Goal: Task Accomplishment & Management: Use online tool/utility

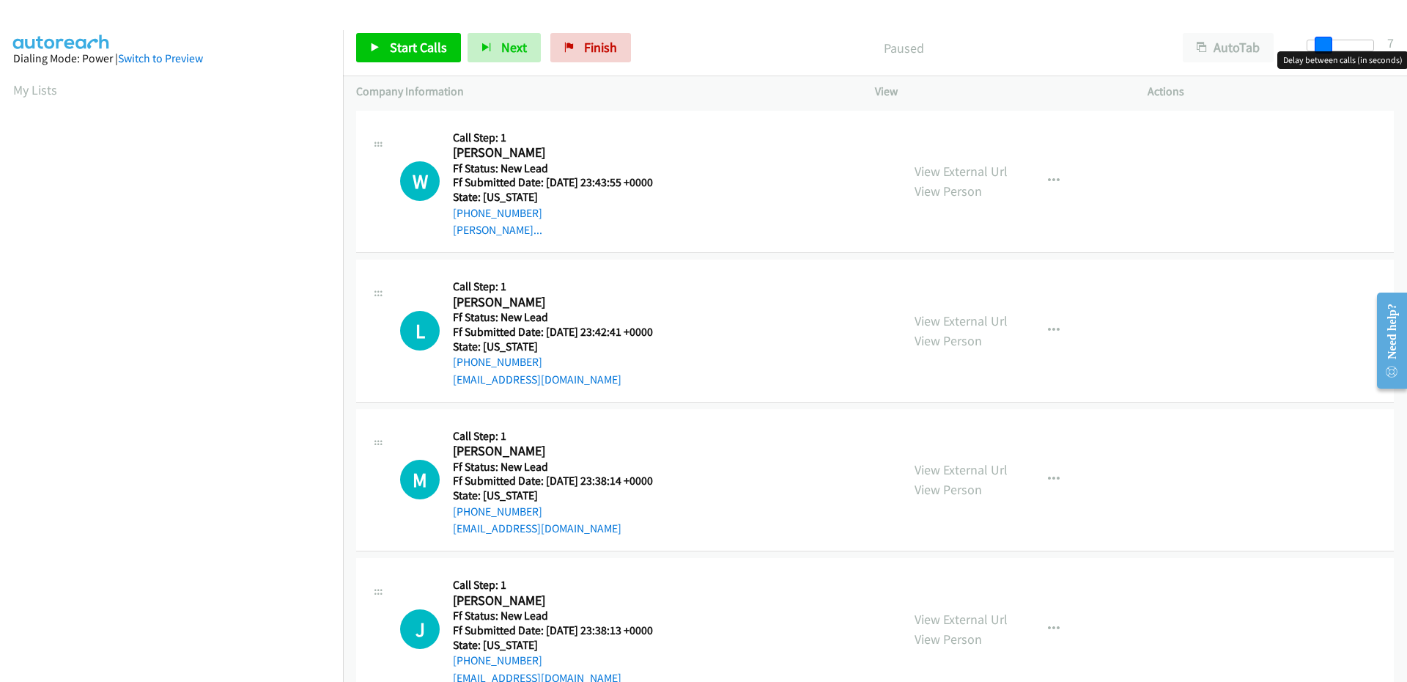
drag, startPoint x: 1312, startPoint y: 45, endPoint x: 1325, endPoint y: 46, distance: 12.5
click at [1325, 46] on span at bounding box center [1324, 46] width 18 height 18
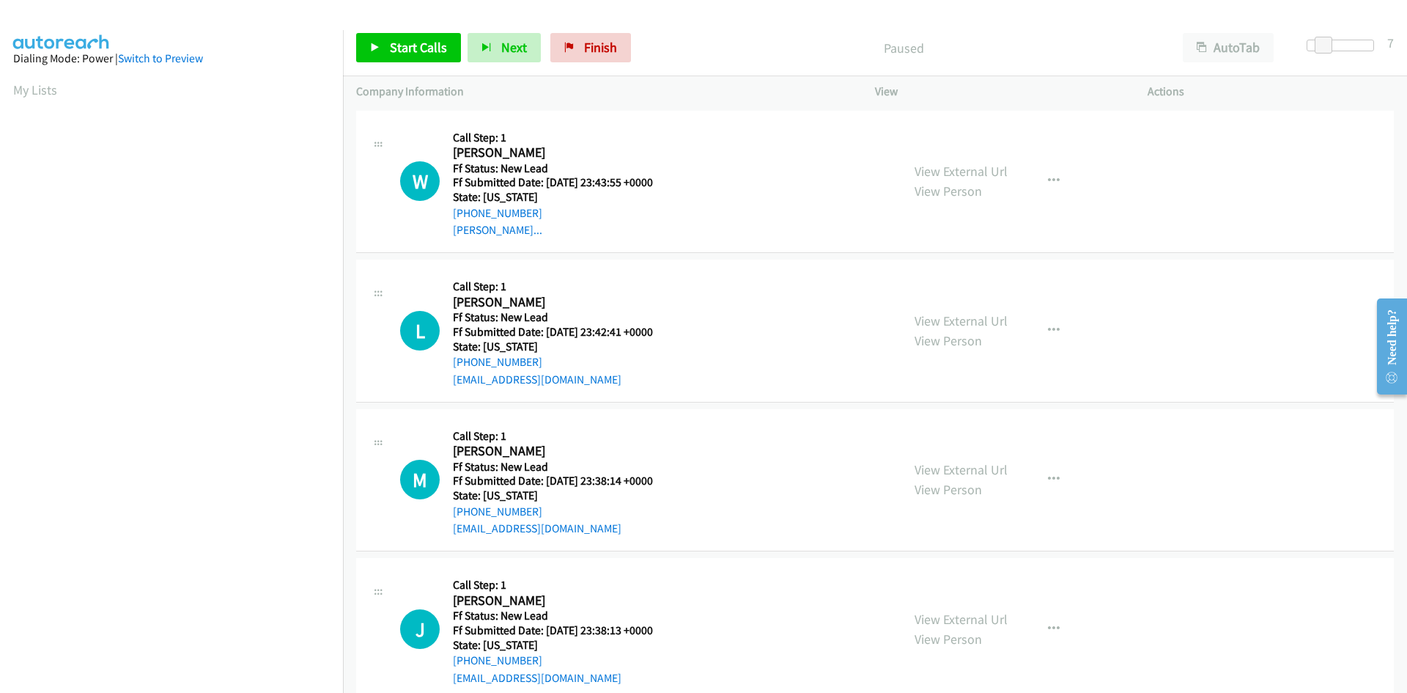
click at [707, 39] on p "Paused" at bounding box center [904, 48] width 506 height 20
click at [399, 53] on span "Start Calls" at bounding box center [418, 47] width 57 height 17
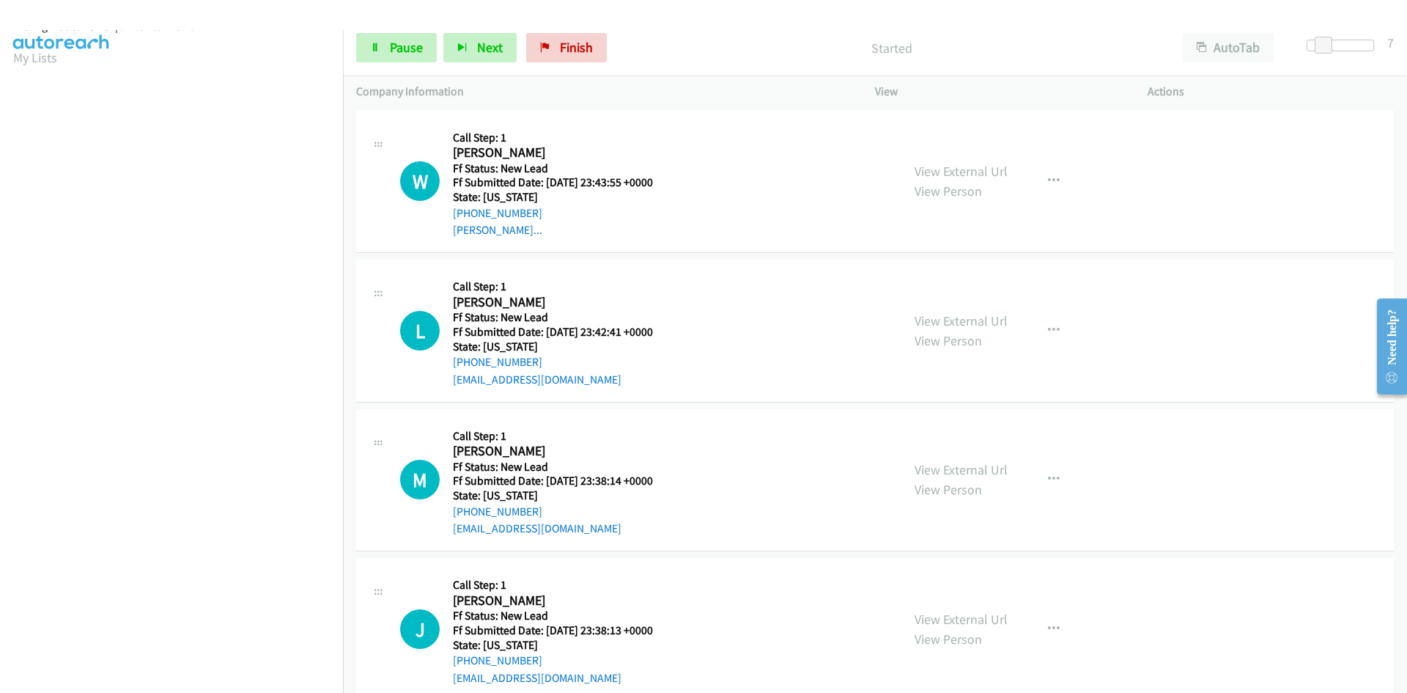
scroll to position [129, 0]
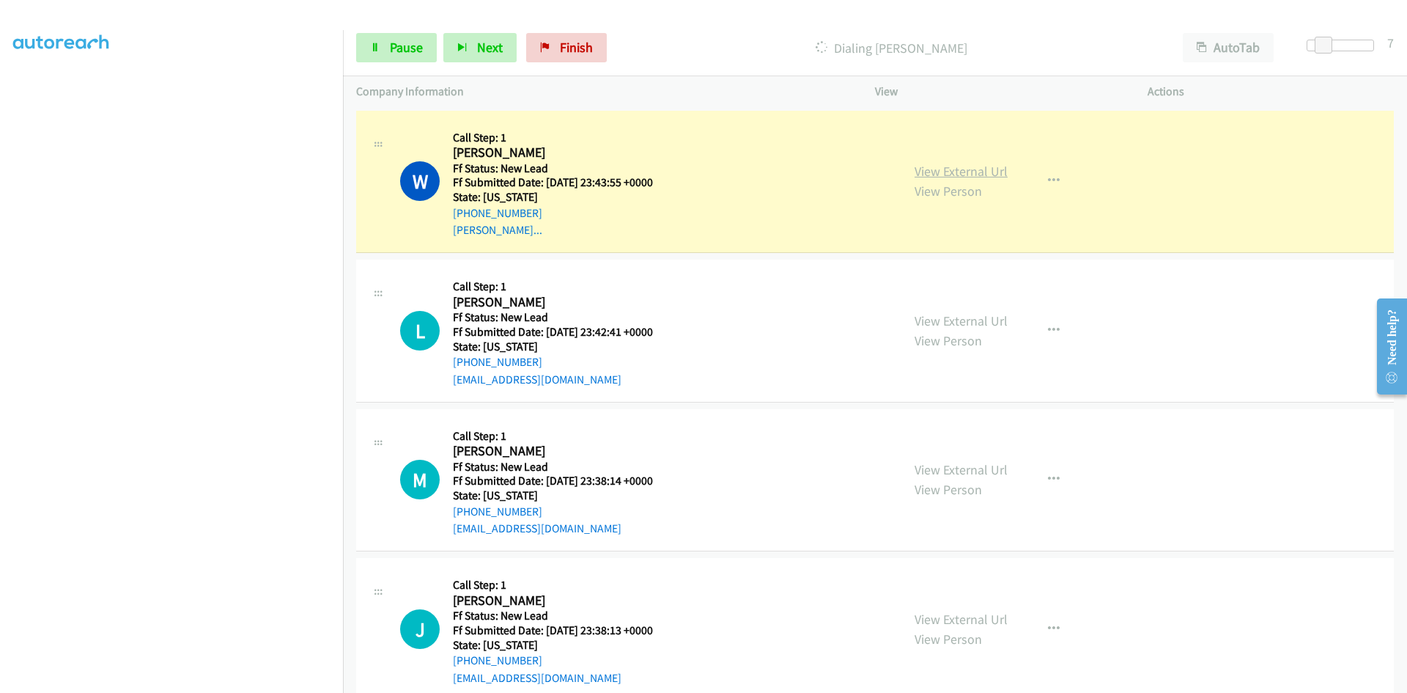
click at [965, 170] on link "View External Url" at bounding box center [961, 171] width 93 height 17
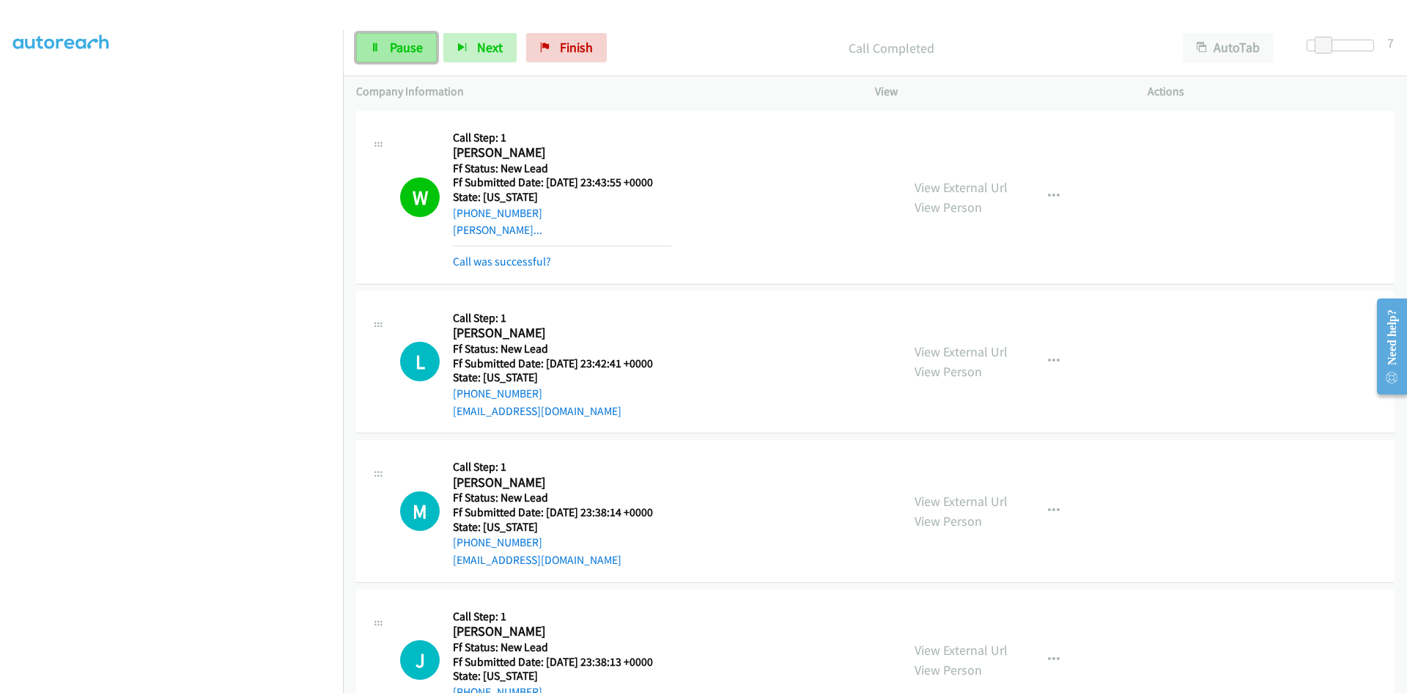
click at [405, 51] on span "Pause" at bounding box center [406, 47] width 33 height 17
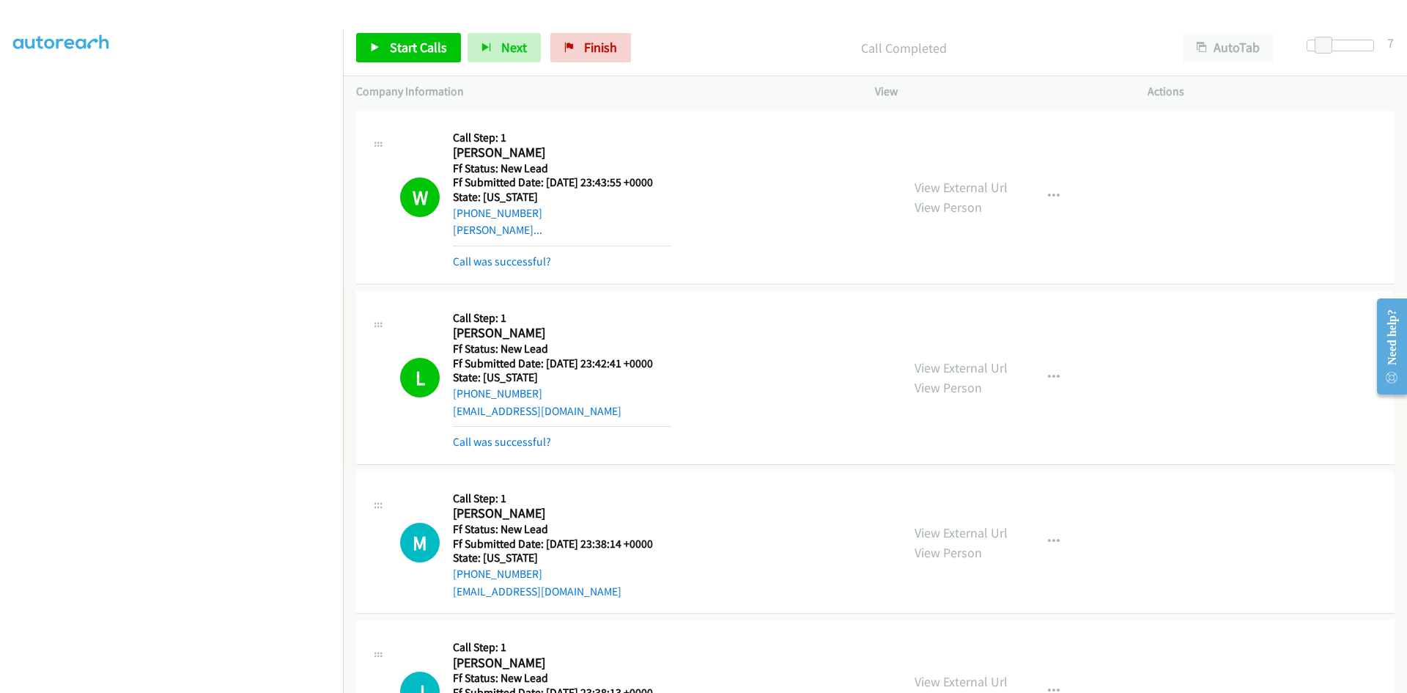
click at [970, 370] on link "View External Url" at bounding box center [961, 367] width 93 height 17
click at [424, 38] on link "Start Calls" at bounding box center [408, 47] width 105 height 29
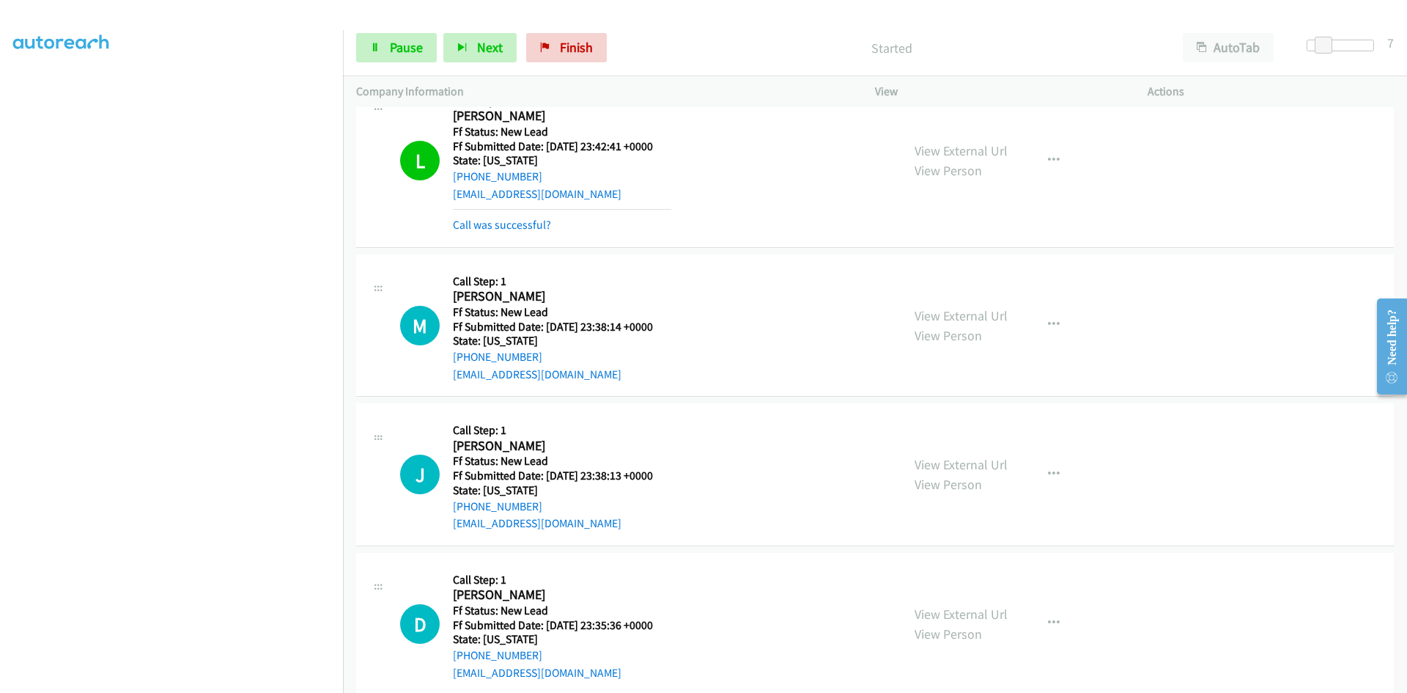
scroll to position [220, 0]
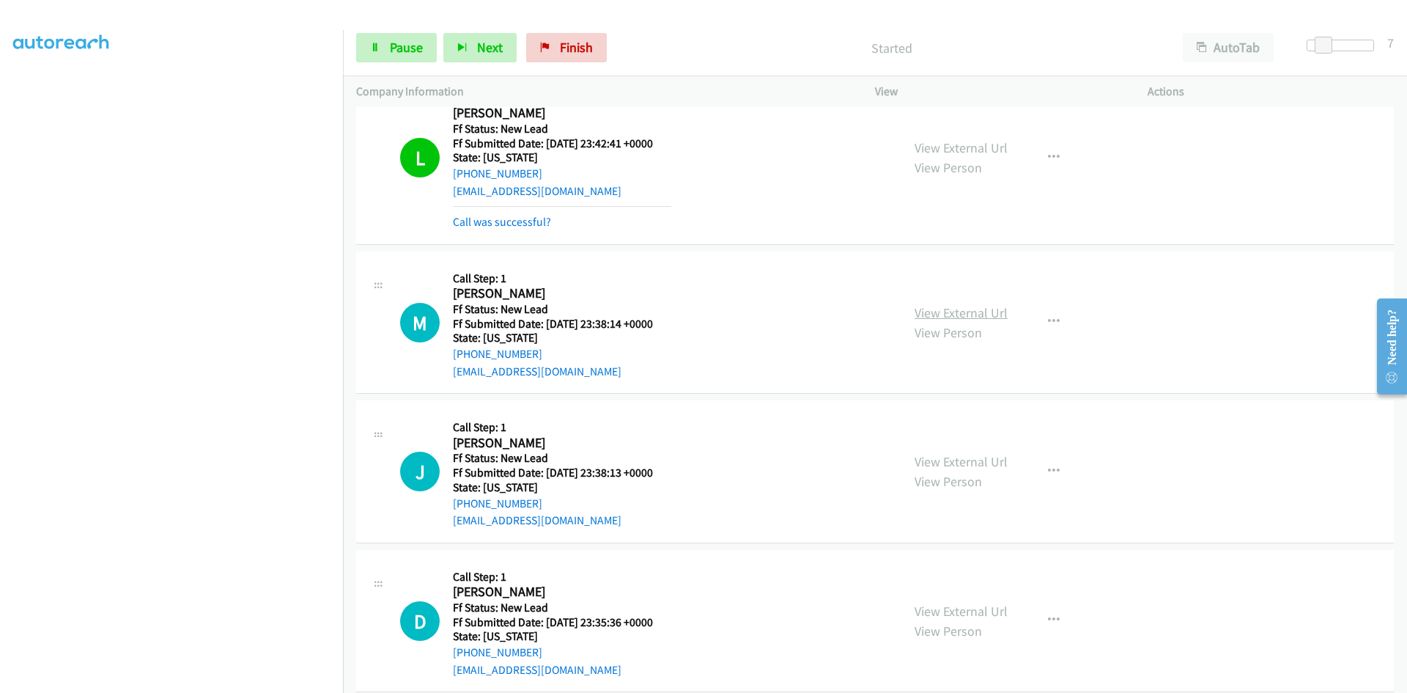
click at [942, 310] on link "View External Url" at bounding box center [961, 312] width 93 height 17
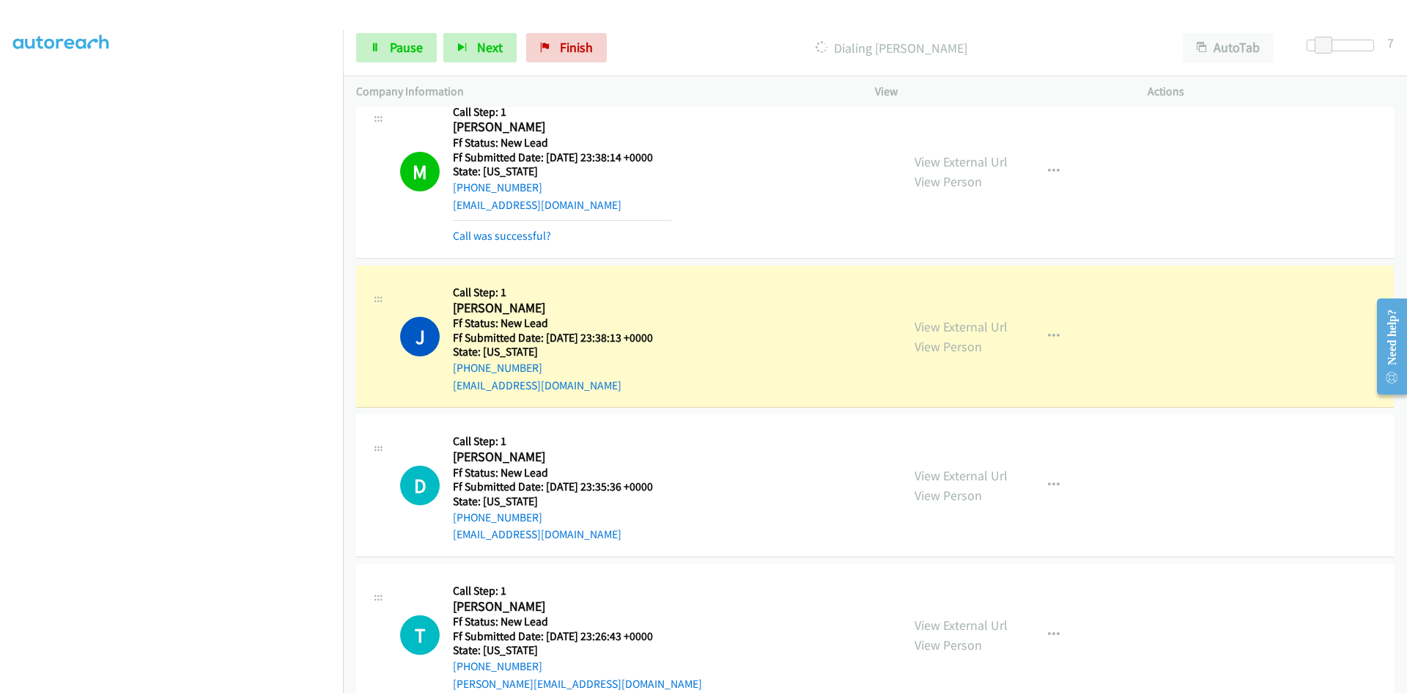
scroll to position [388, 0]
click at [927, 327] on link "View External Url" at bounding box center [961, 325] width 93 height 17
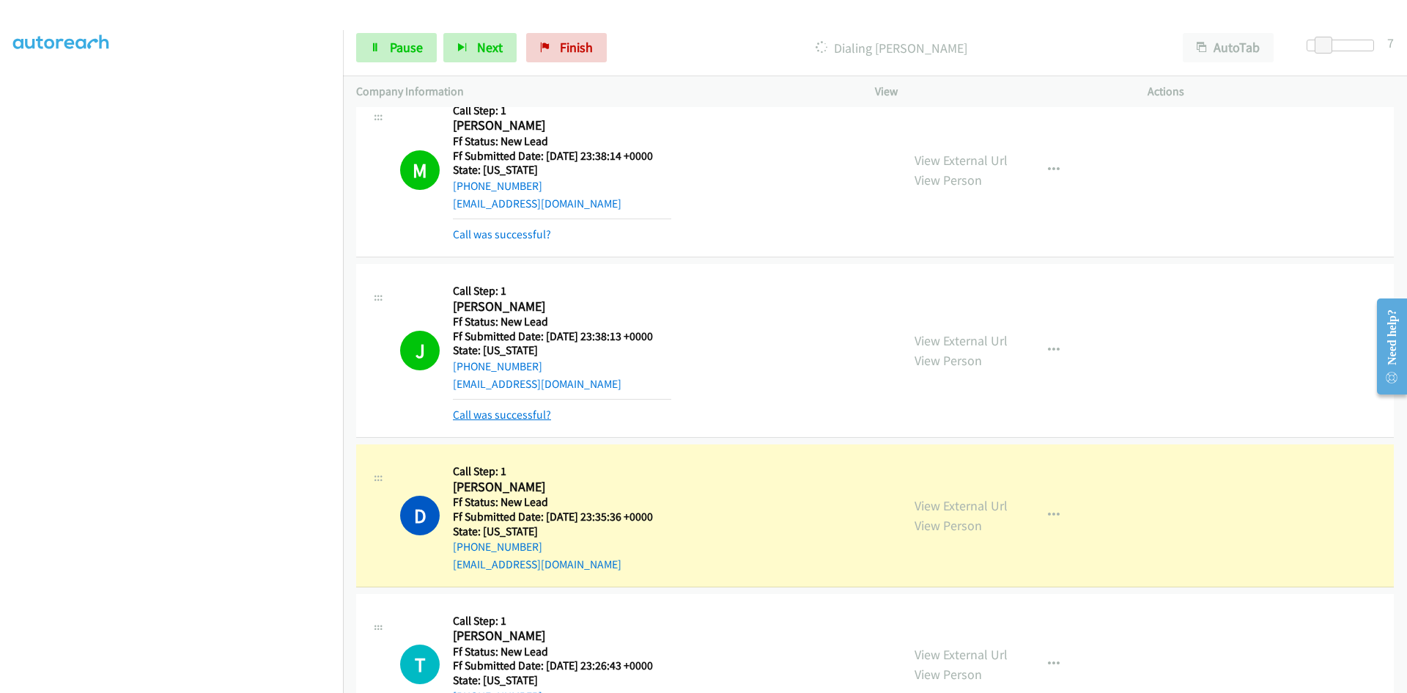
click at [527, 418] on link "Call was successful?" at bounding box center [502, 414] width 98 height 14
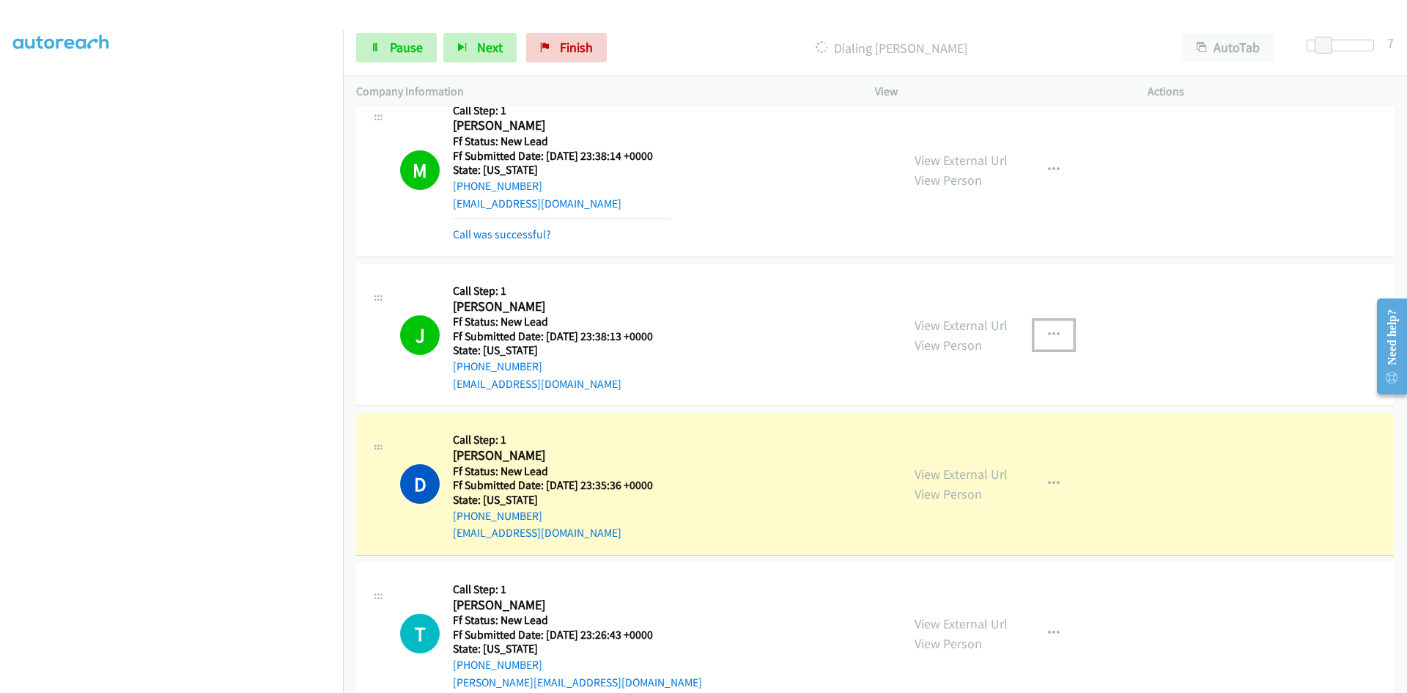
click at [1048, 333] on icon "button" at bounding box center [1054, 335] width 12 height 12
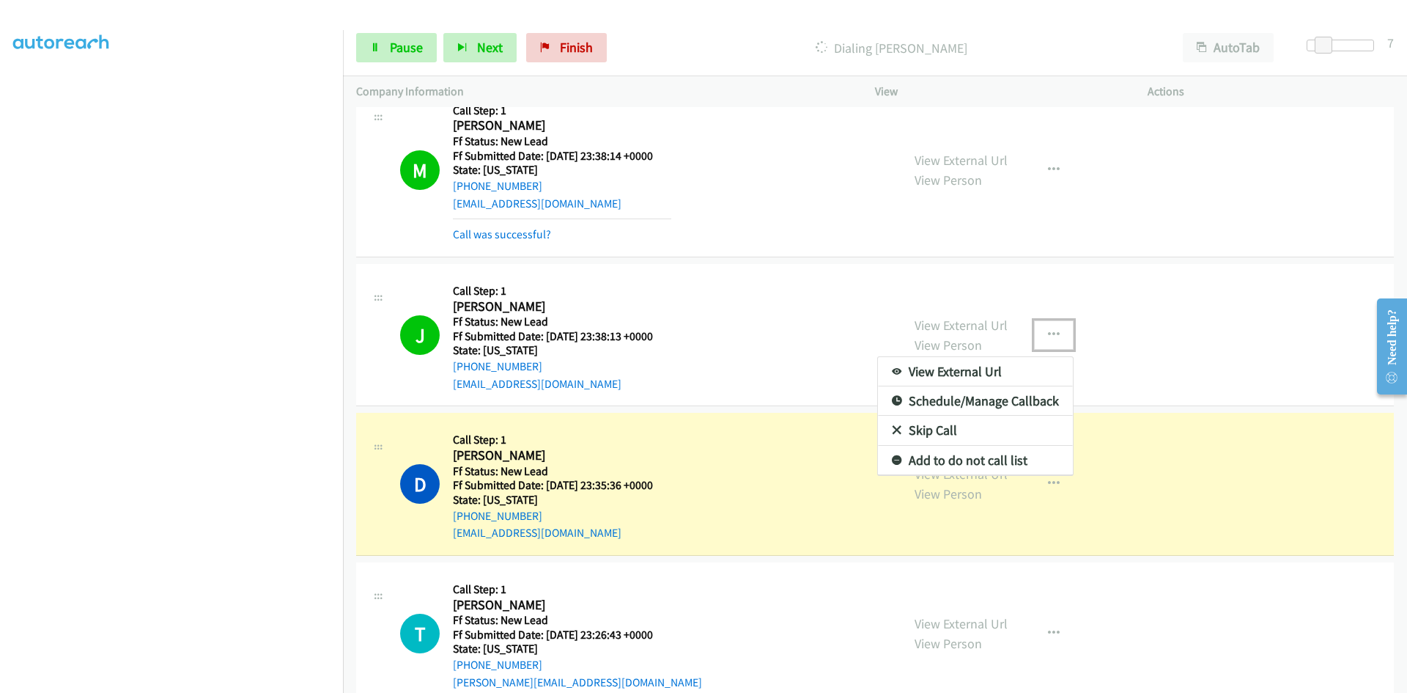
click at [1005, 455] on link "Add to do not call list" at bounding box center [975, 460] width 195 height 29
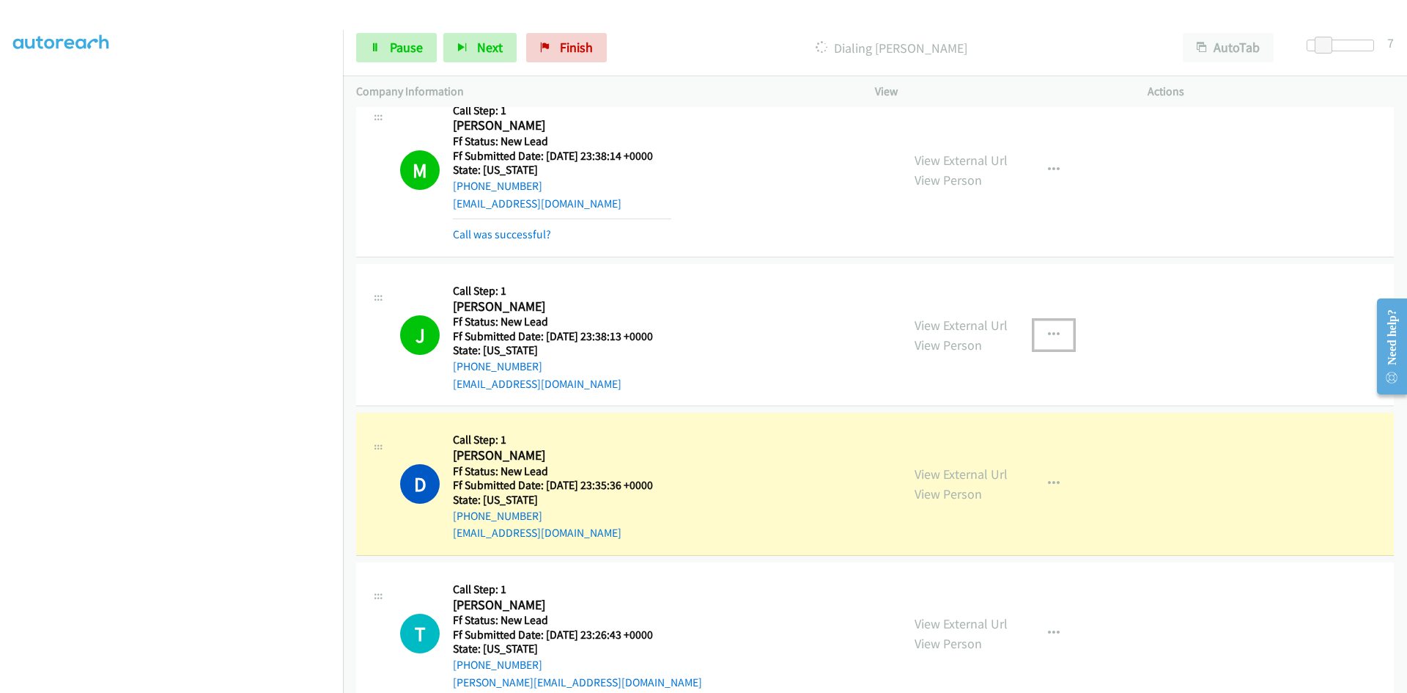
click at [1041, 324] on button "button" at bounding box center [1054, 334] width 40 height 29
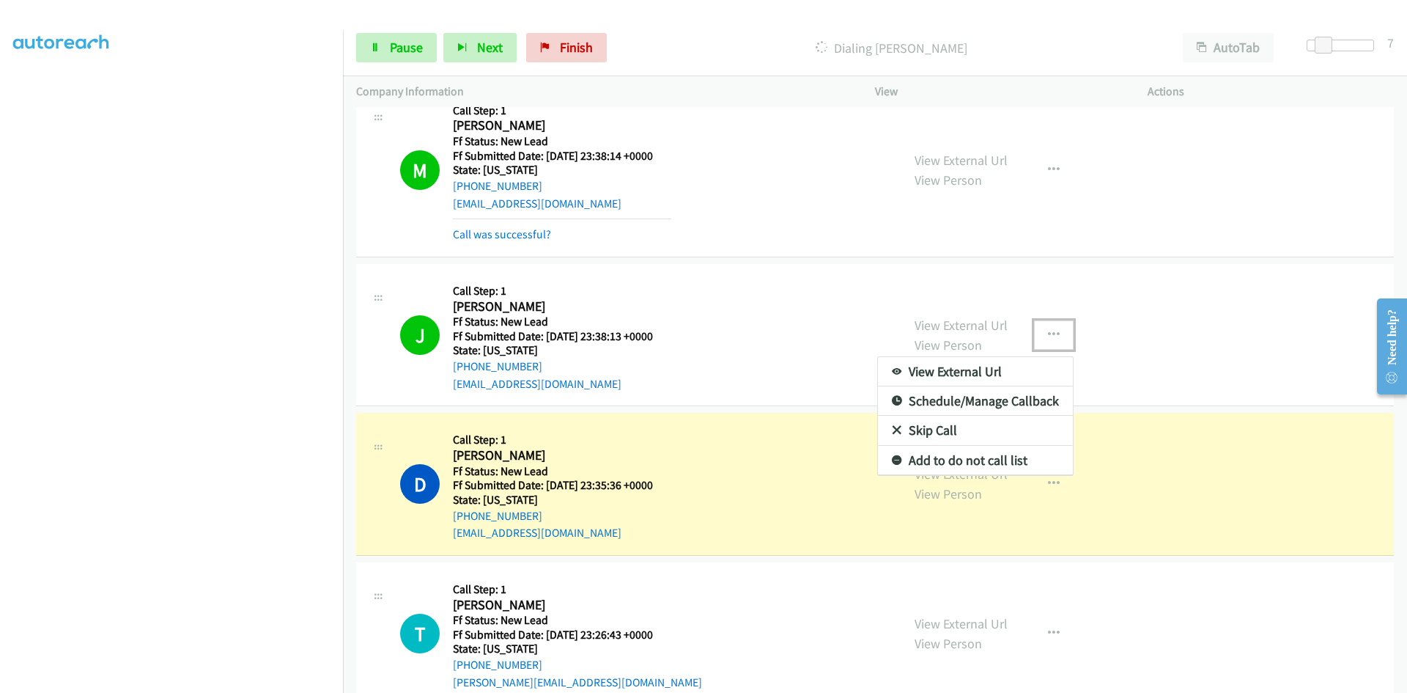
click at [968, 457] on link "Add to do not call list" at bounding box center [975, 460] width 195 height 29
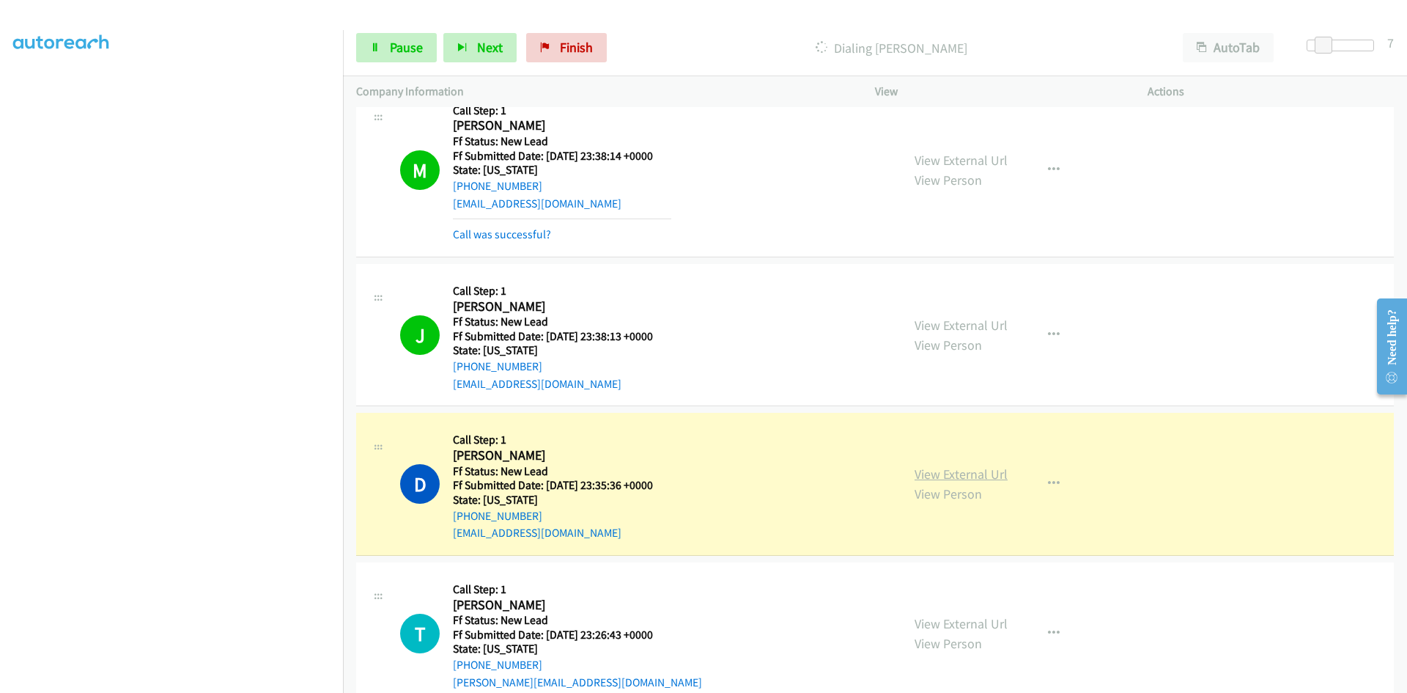
click at [945, 473] on link "View External Url" at bounding box center [961, 473] width 93 height 17
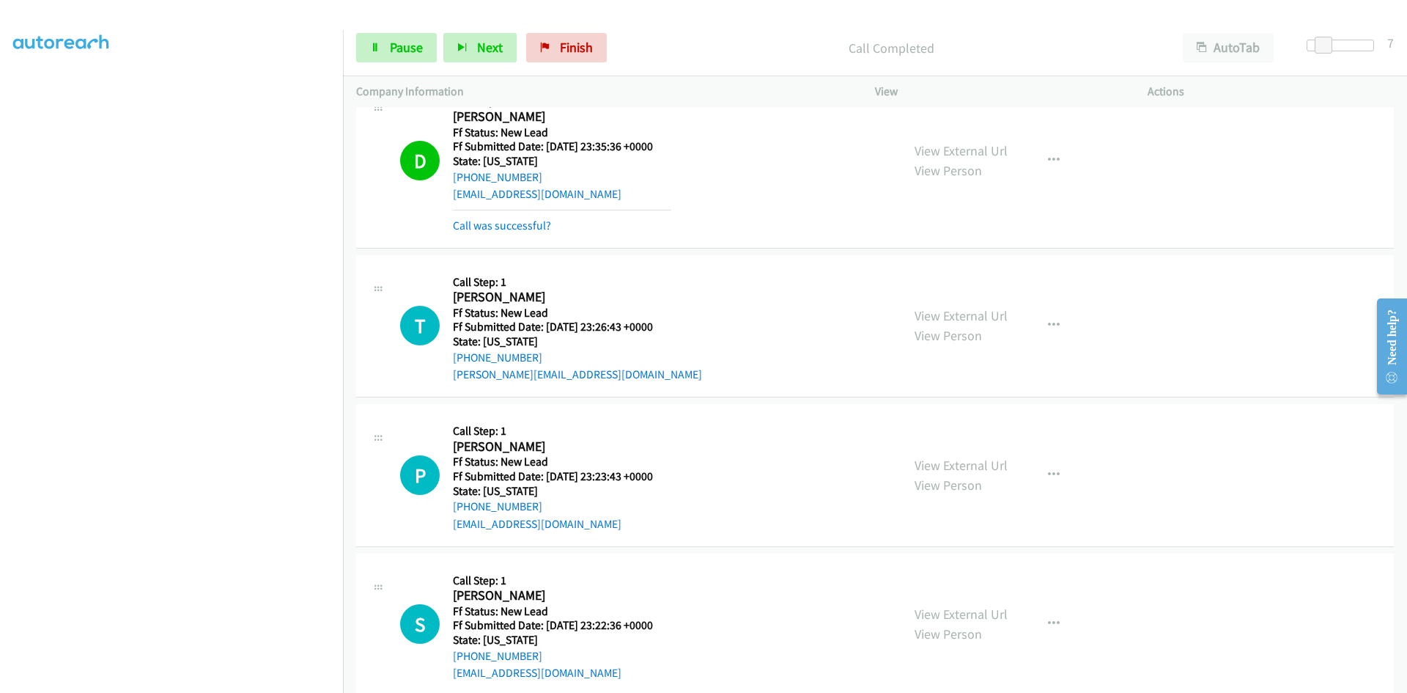
scroll to position [751, 0]
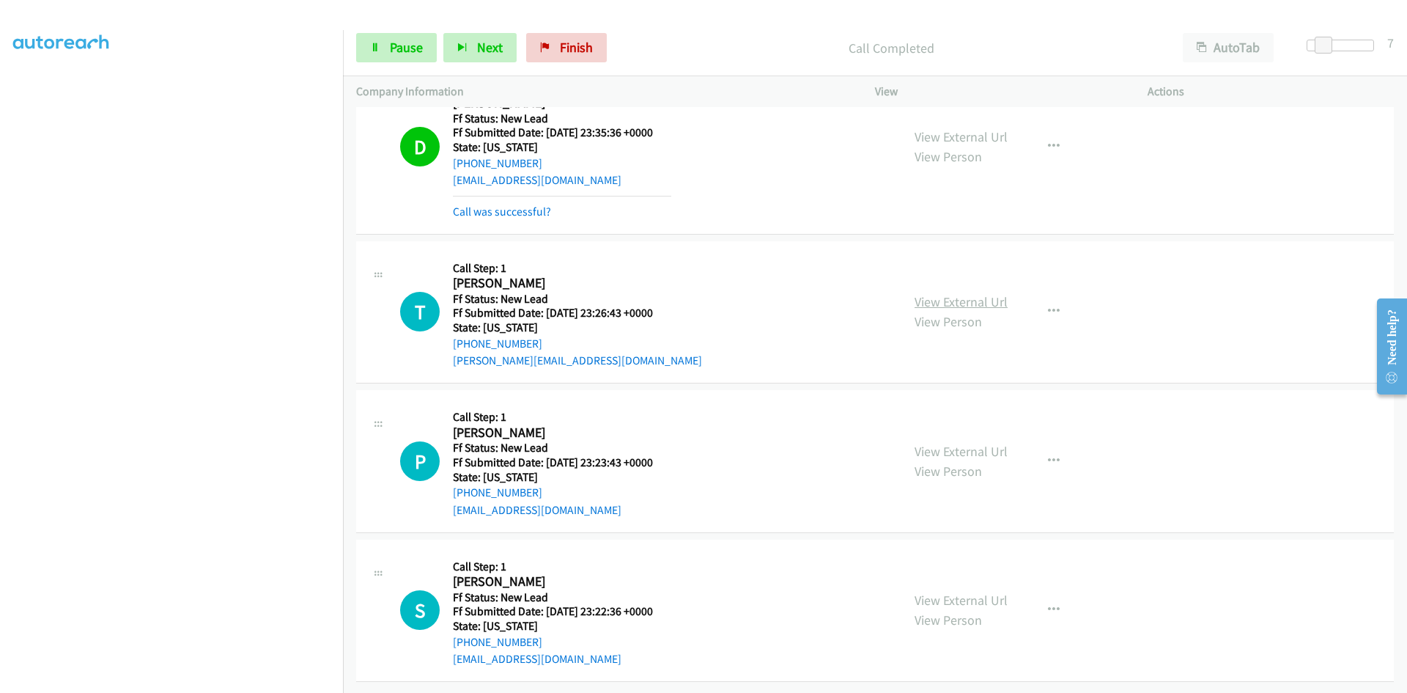
click at [937, 293] on link "View External Url" at bounding box center [961, 301] width 93 height 17
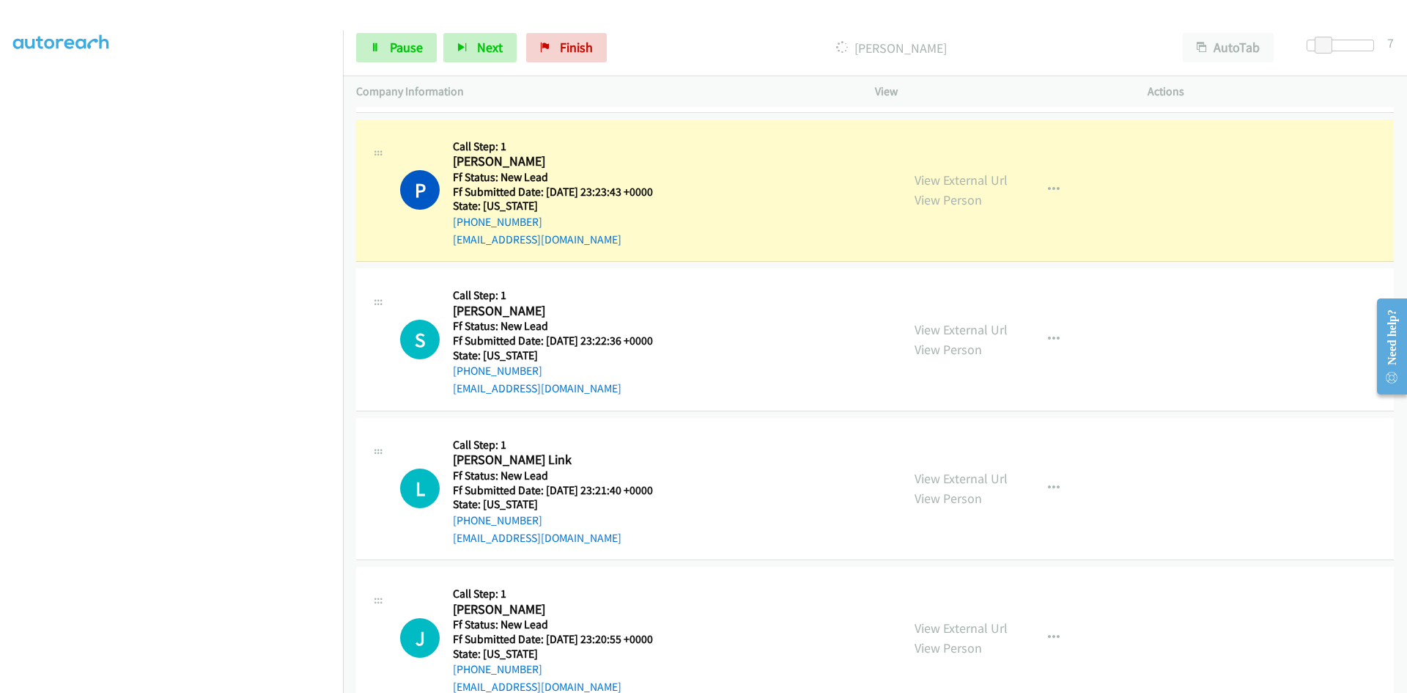
scroll to position [1044, 0]
click at [932, 177] on link "View External Url" at bounding box center [961, 177] width 93 height 17
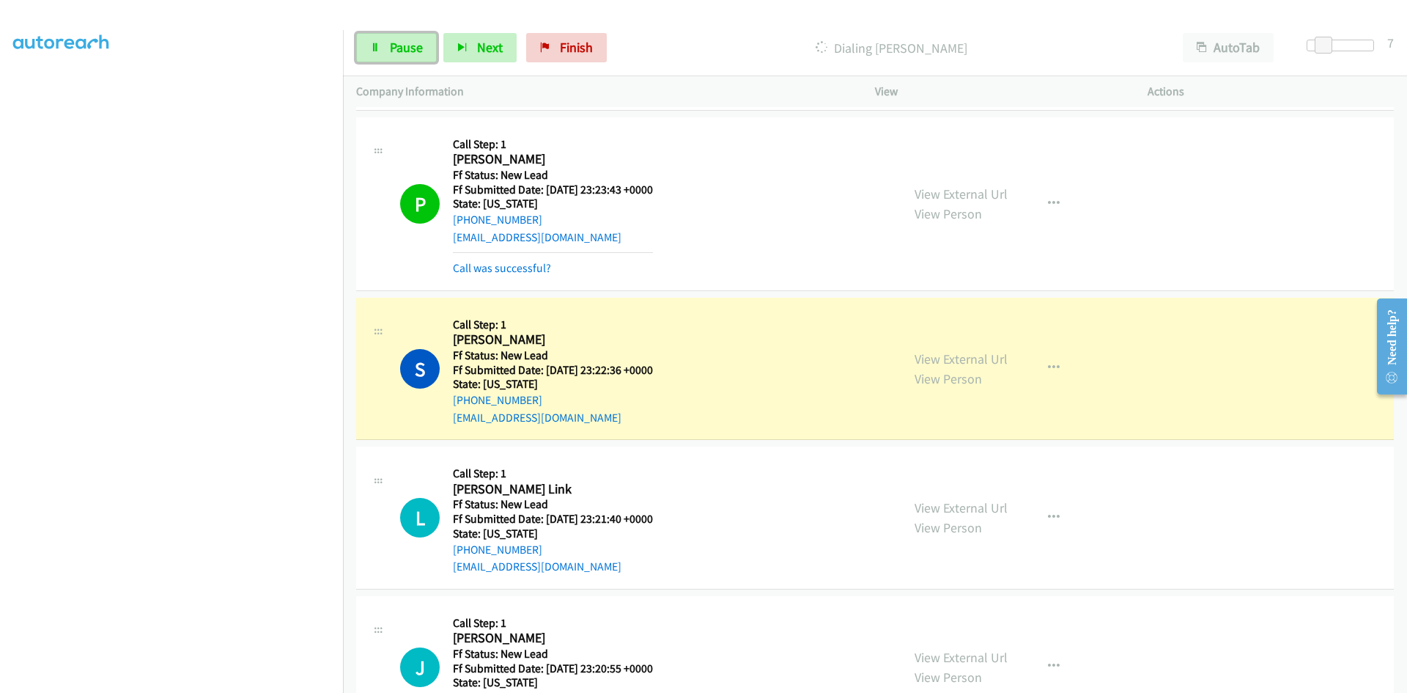
drag, startPoint x: 396, startPoint y: 51, endPoint x: 376, endPoint y: 78, distance: 34.0
click at [396, 51] on span "Pause" at bounding box center [406, 47] width 33 height 17
click at [964, 358] on link "View External Url" at bounding box center [961, 358] width 93 height 17
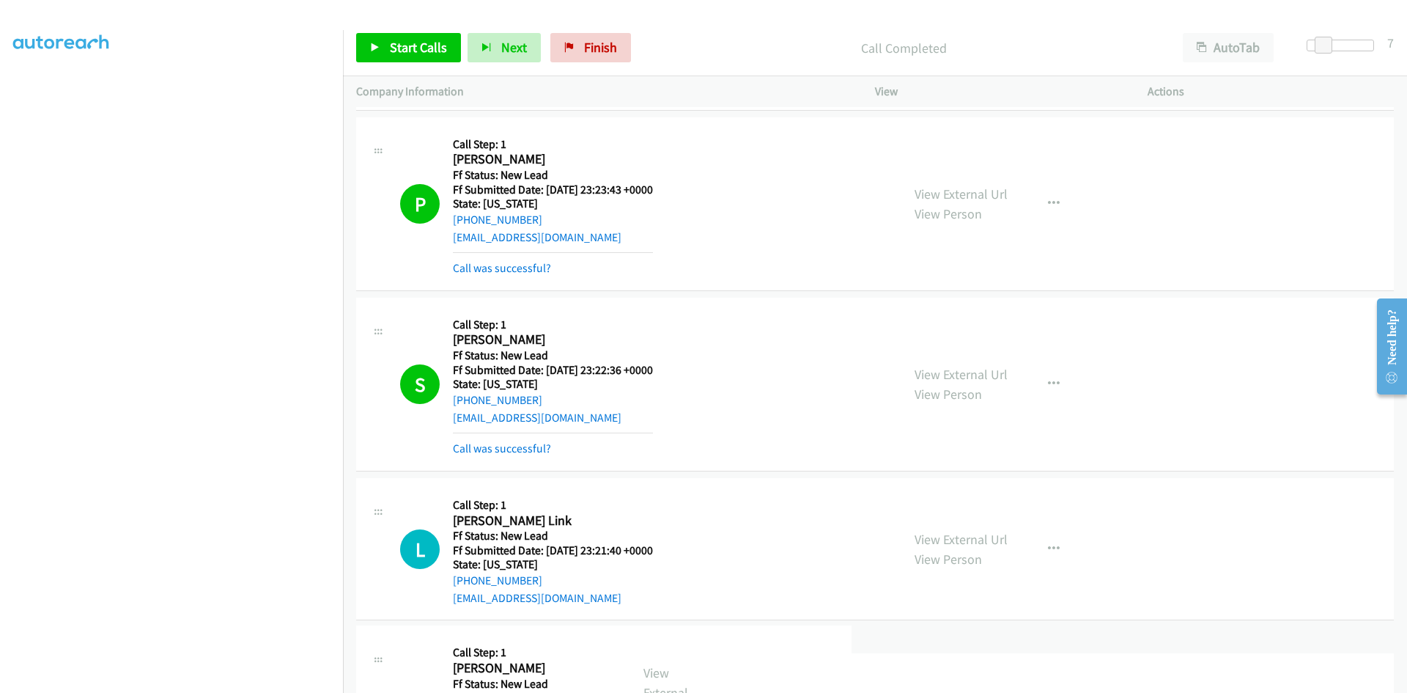
drag, startPoint x: 800, startPoint y: 691, endPoint x: 688, endPoint y: 643, distance: 122.1
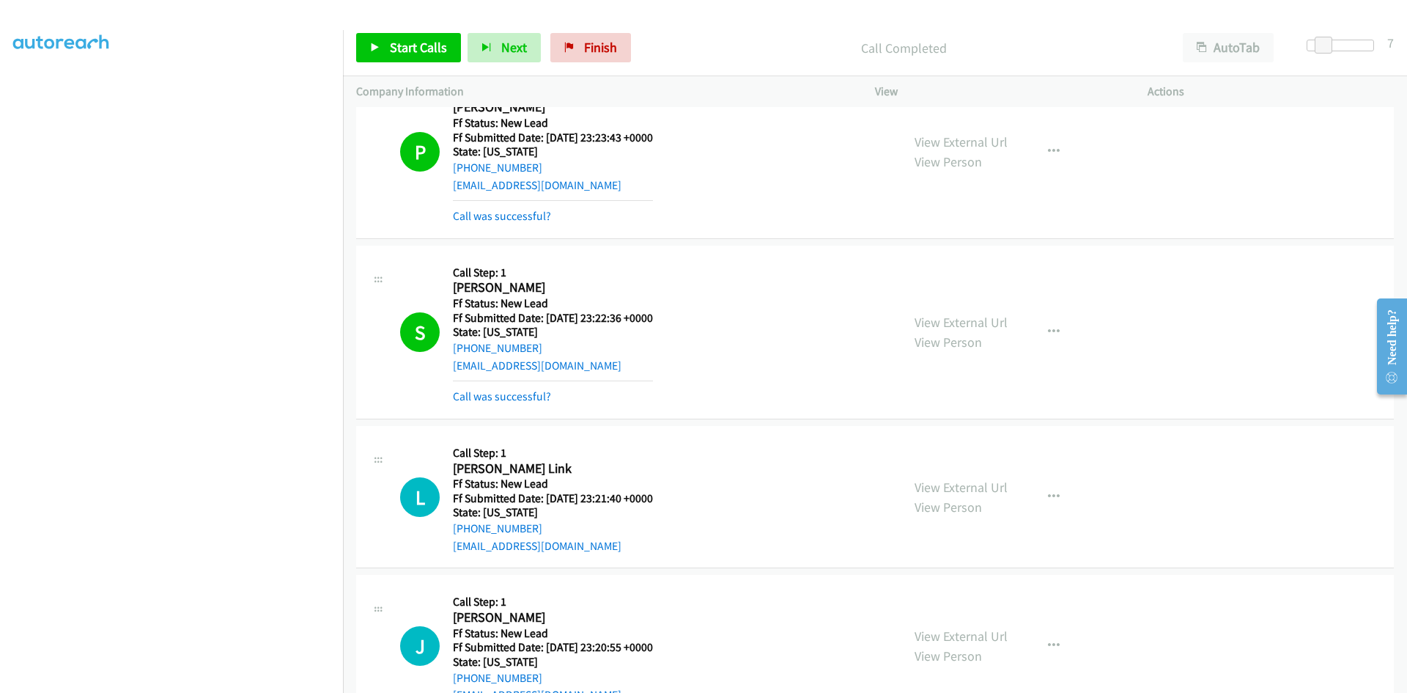
scroll to position [1118, 0]
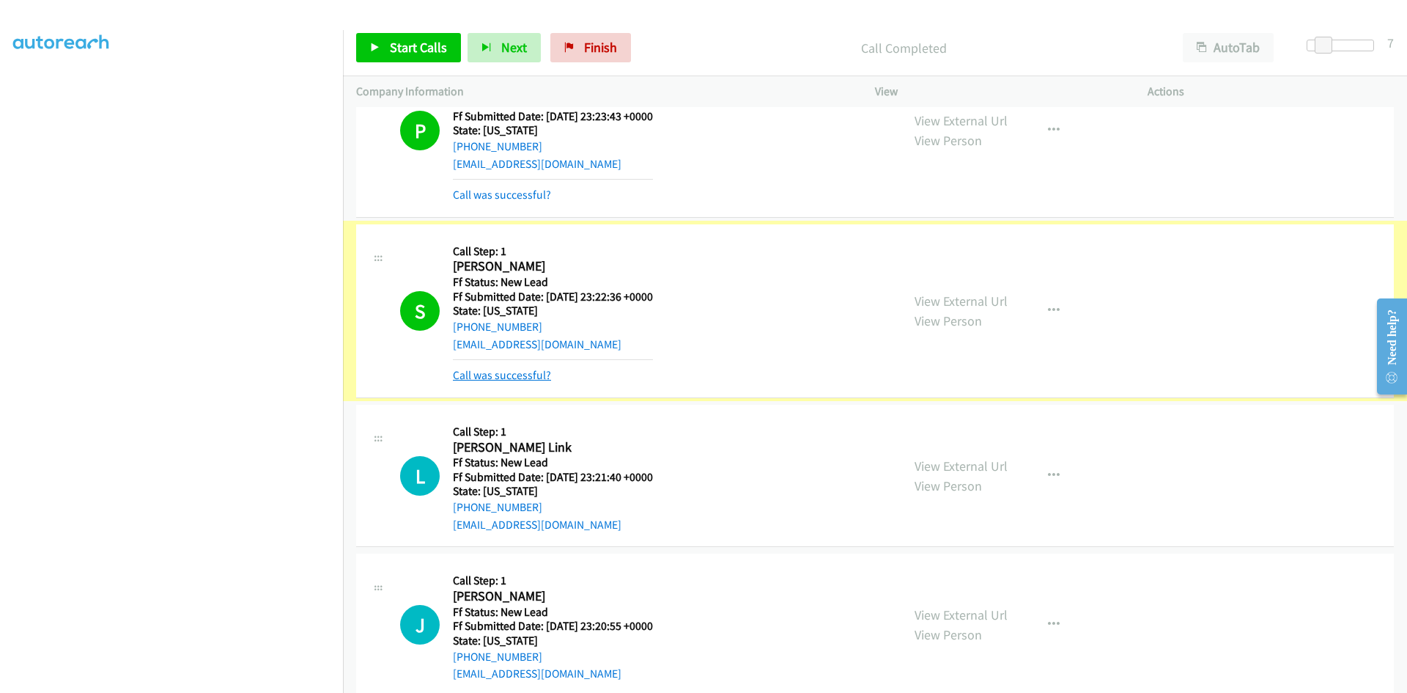
click at [478, 376] on link "Call was successful?" at bounding box center [502, 375] width 98 height 14
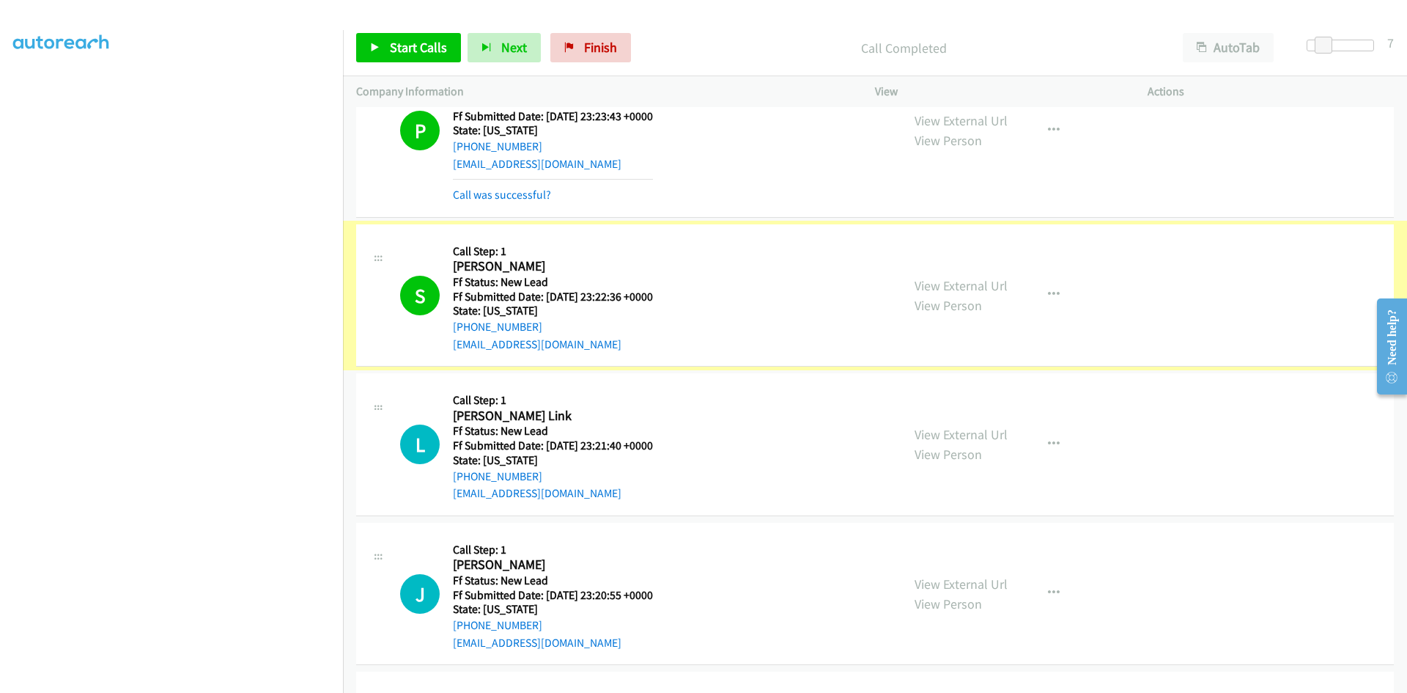
click at [471, 376] on div "L Callback Scheduled Call Step: 1 [PERSON_NAME] Link Pacific/[GEOGRAPHIC_DATA] …" at bounding box center [875, 444] width 1038 height 143
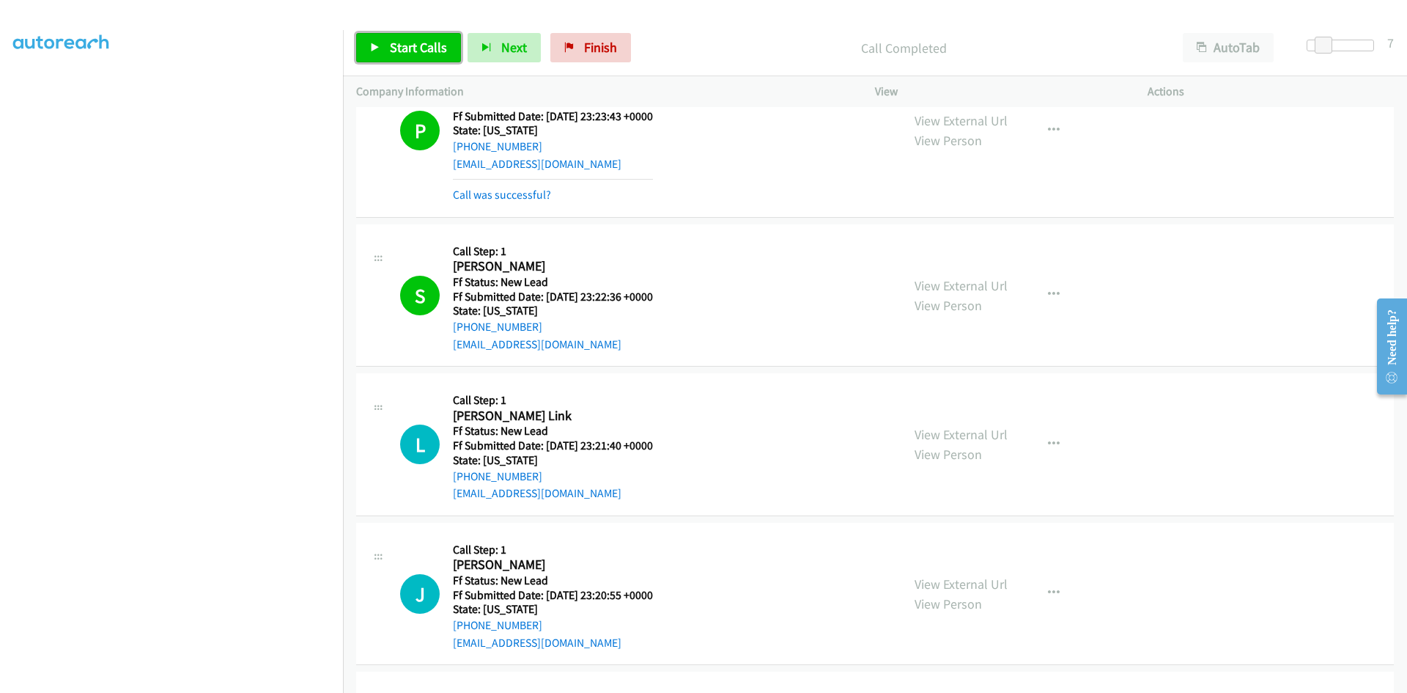
click at [403, 42] on span "Start Calls" at bounding box center [418, 47] width 57 height 17
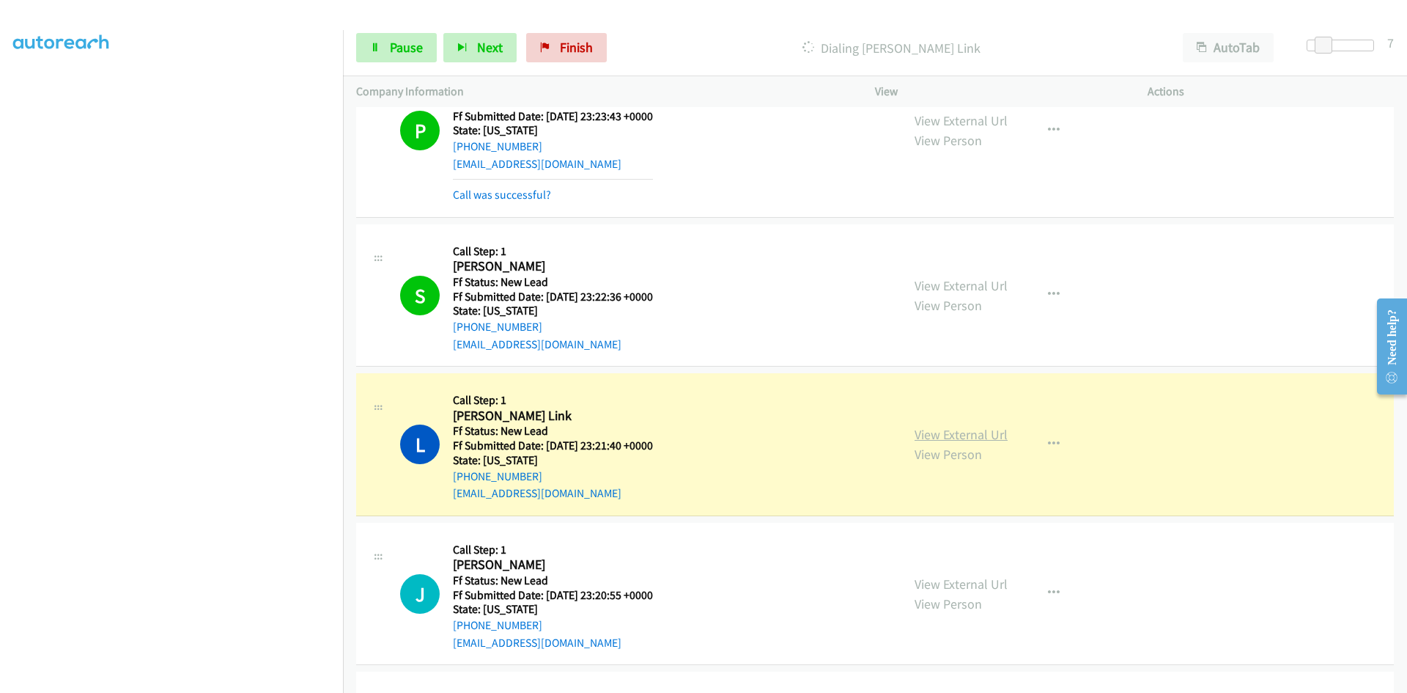
click at [976, 436] on link "View External Url" at bounding box center [961, 434] width 93 height 17
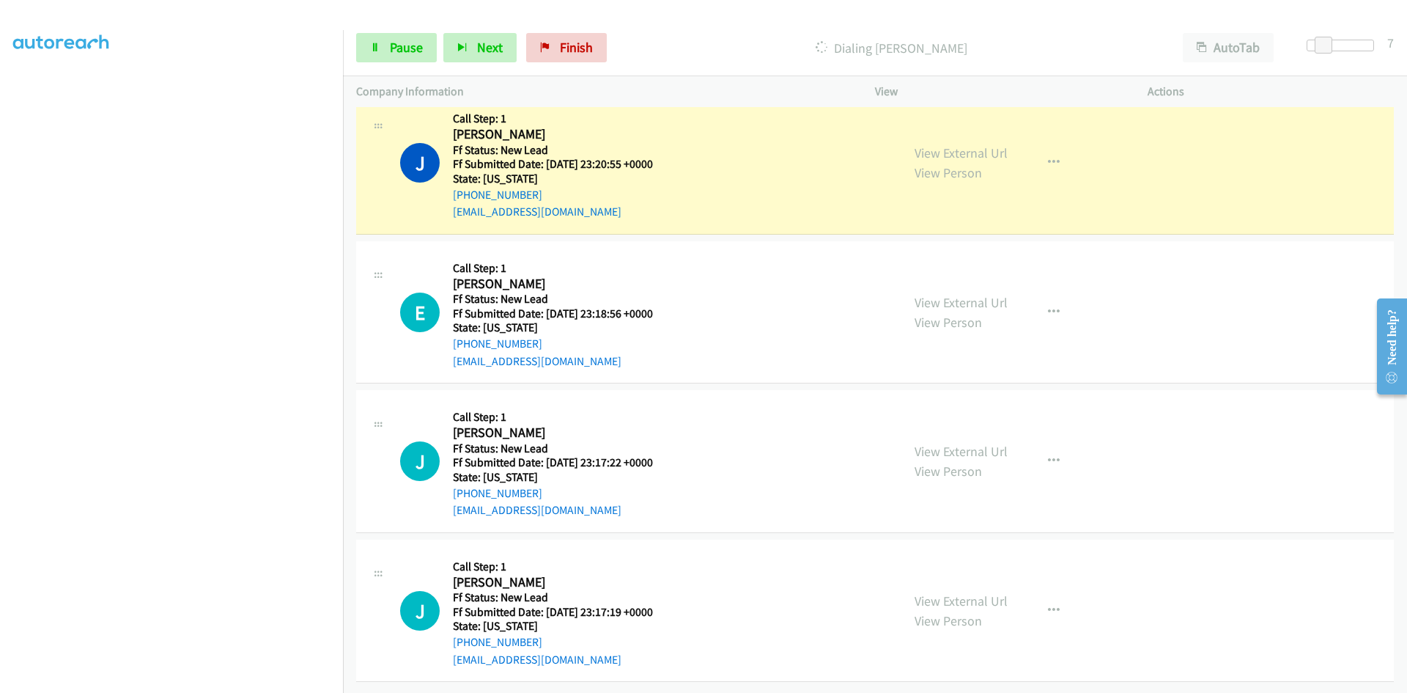
scroll to position [1590, 0]
click at [945, 144] on link "View External Url" at bounding box center [961, 152] width 93 height 17
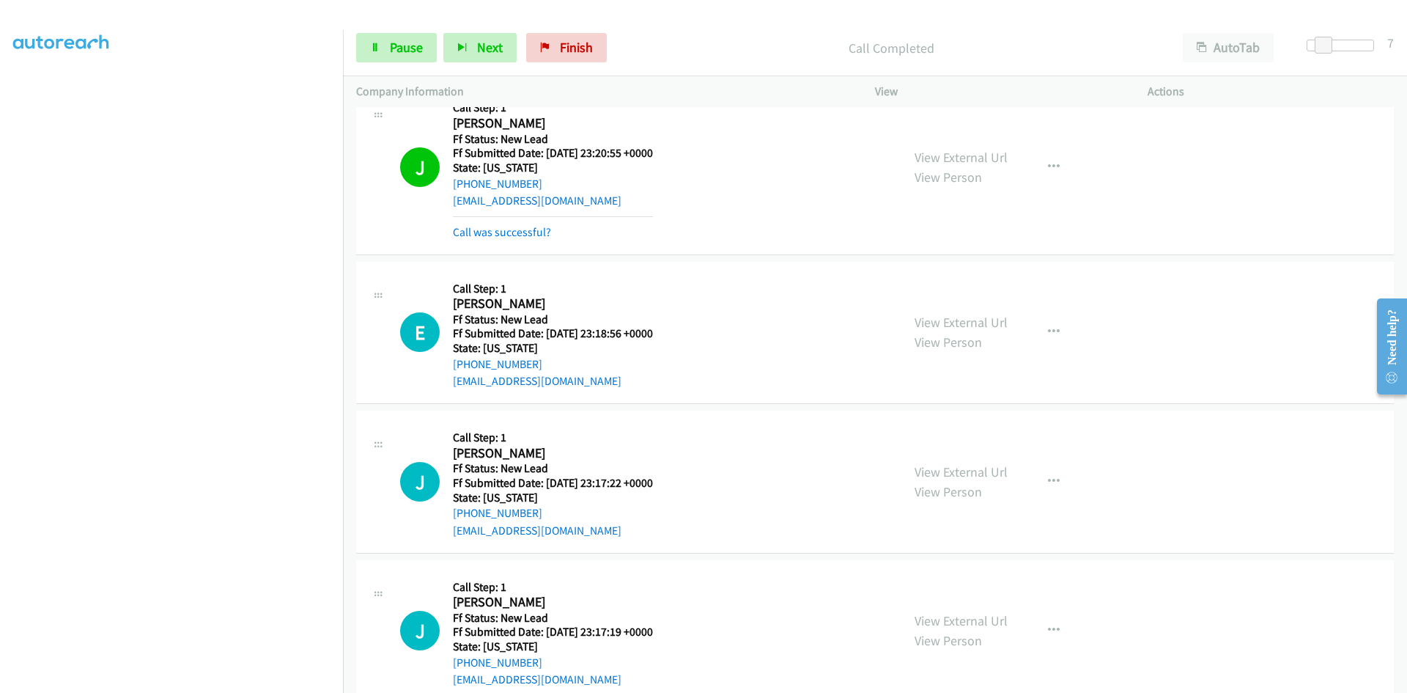
scroll to position [1622, 0]
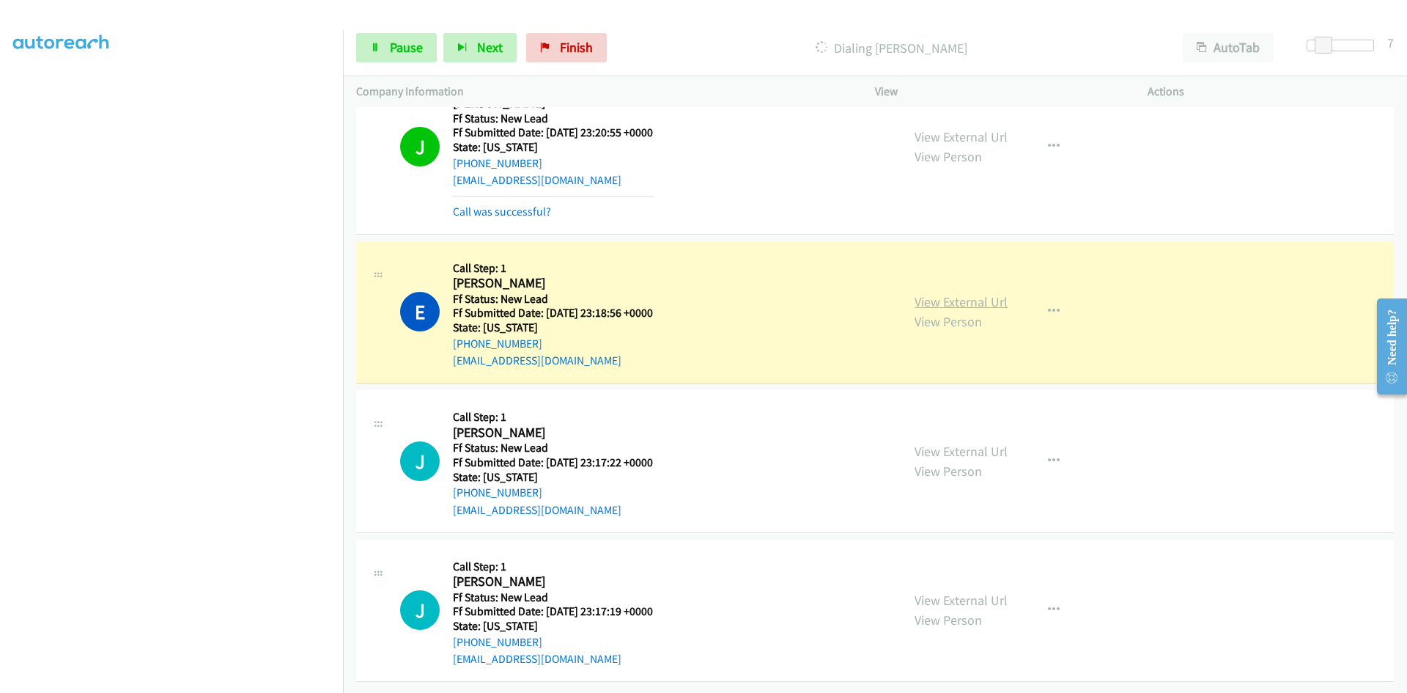
click at [927, 293] on link "View External Url" at bounding box center [961, 301] width 93 height 17
click at [372, 32] on div "Start Calls Pause Next Finish Dialing [PERSON_NAME] AutoTab AutoTab 7" at bounding box center [875, 48] width 1064 height 56
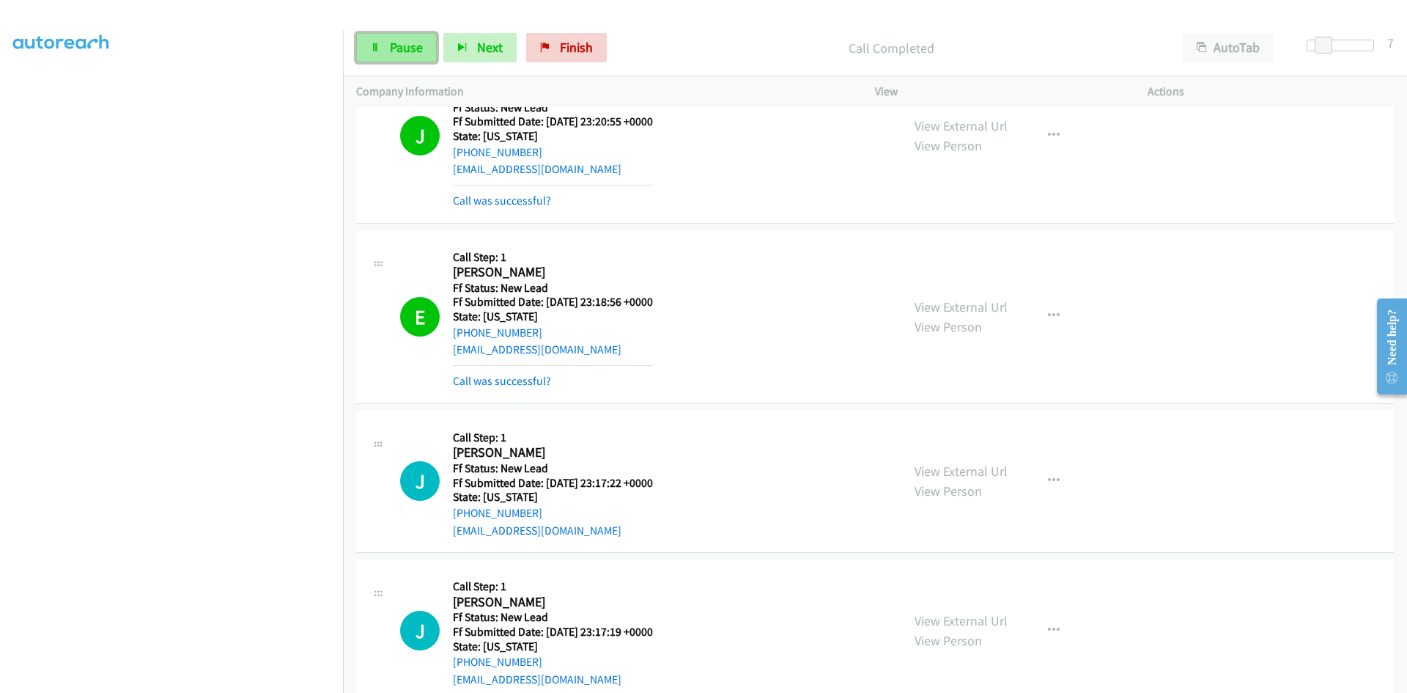
click at [377, 53] on link "Pause" at bounding box center [396, 47] width 81 height 29
click at [492, 382] on link "Call was successful?" at bounding box center [502, 381] width 98 height 14
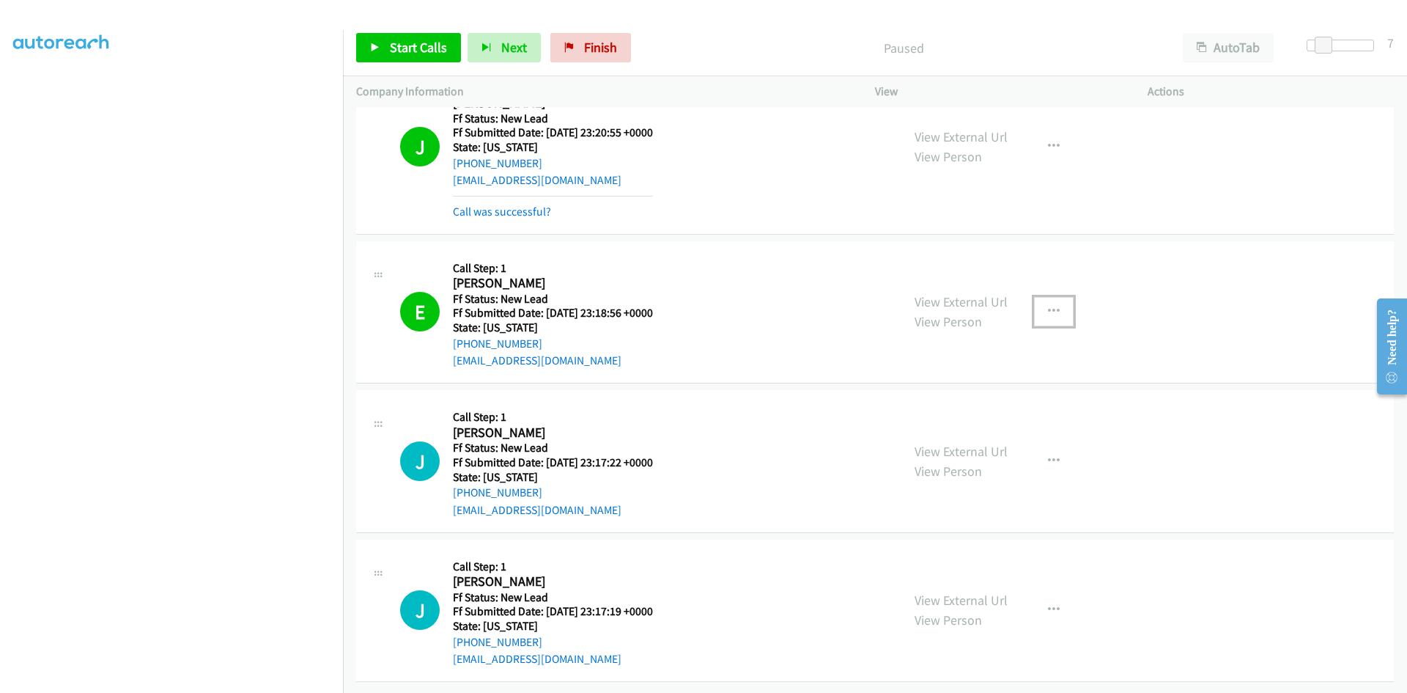
click at [1048, 306] on icon "button" at bounding box center [1054, 312] width 12 height 12
click at [950, 422] on link "Add to do not call list" at bounding box center [975, 436] width 195 height 29
click at [409, 47] on span "Start Calls" at bounding box center [418, 47] width 57 height 17
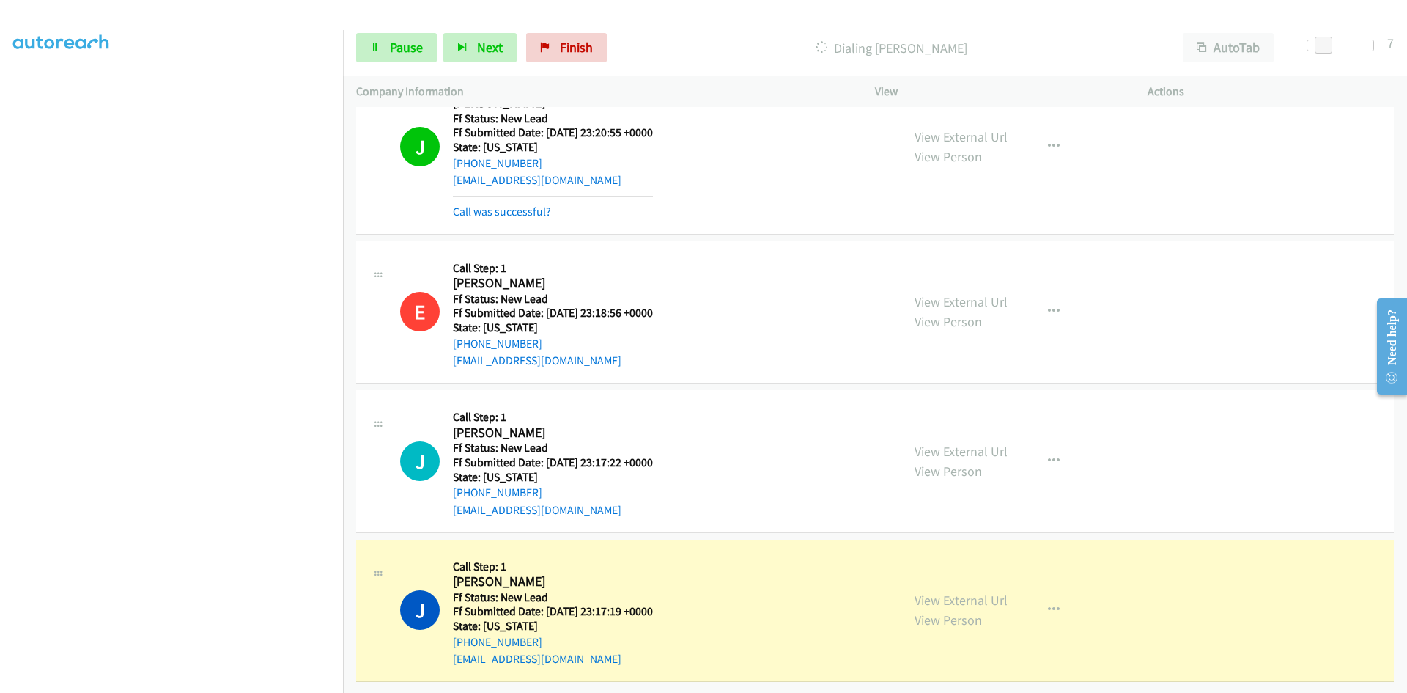
click at [979, 591] on link "View External Url" at bounding box center [961, 599] width 93 height 17
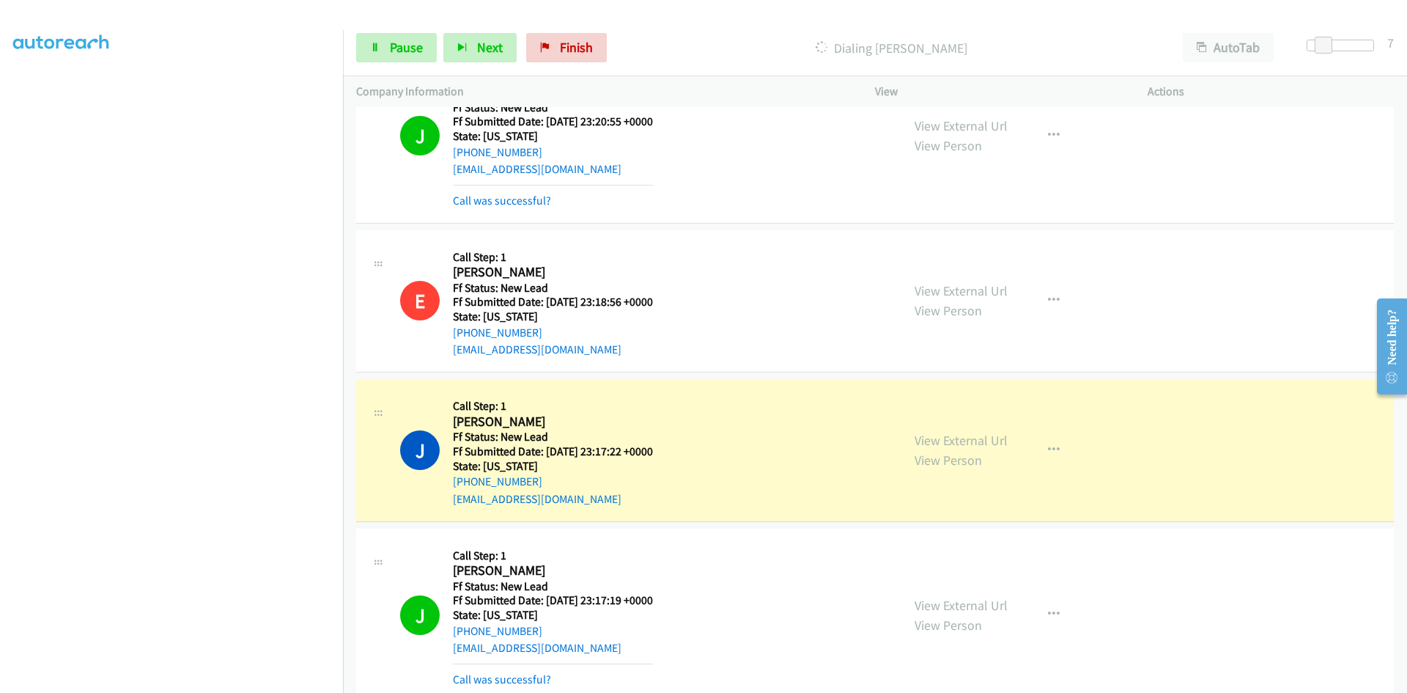
scroll to position [1652, 0]
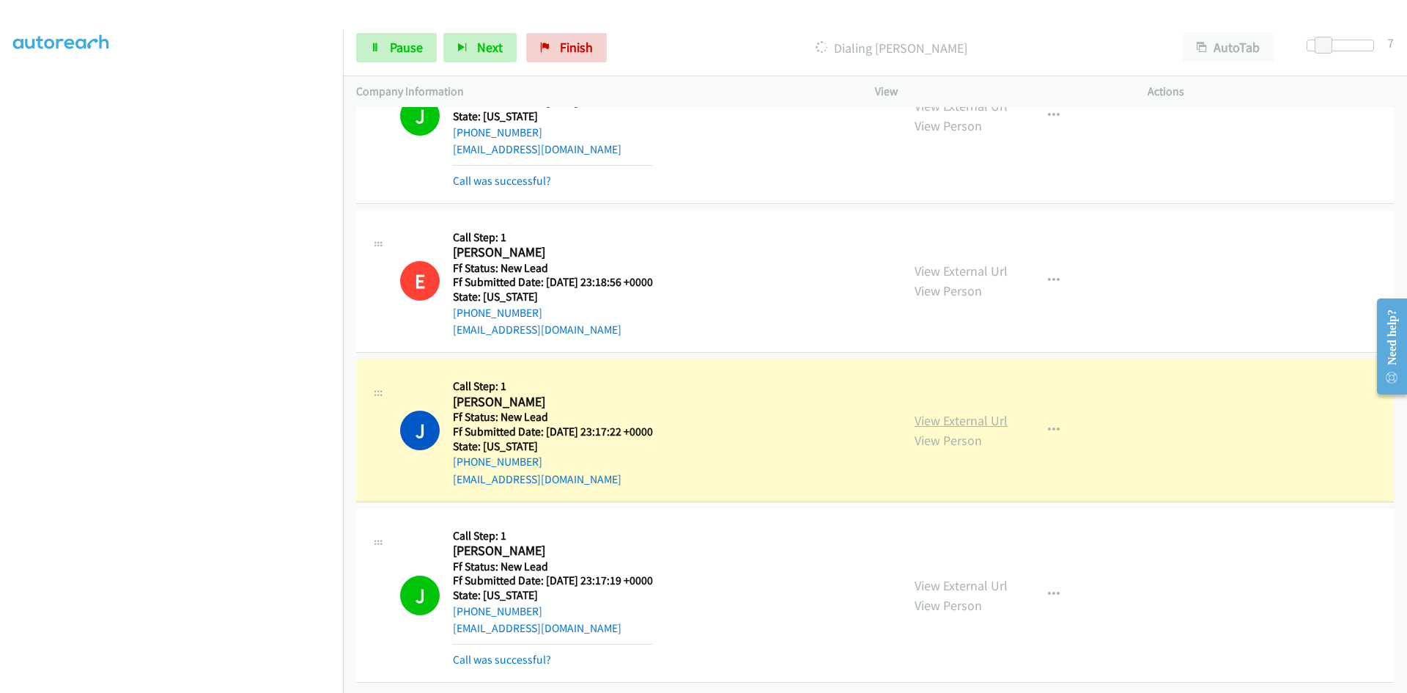
click at [950, 412] on link "View External Url" at bounding box center [961, 420] width 93 height 17
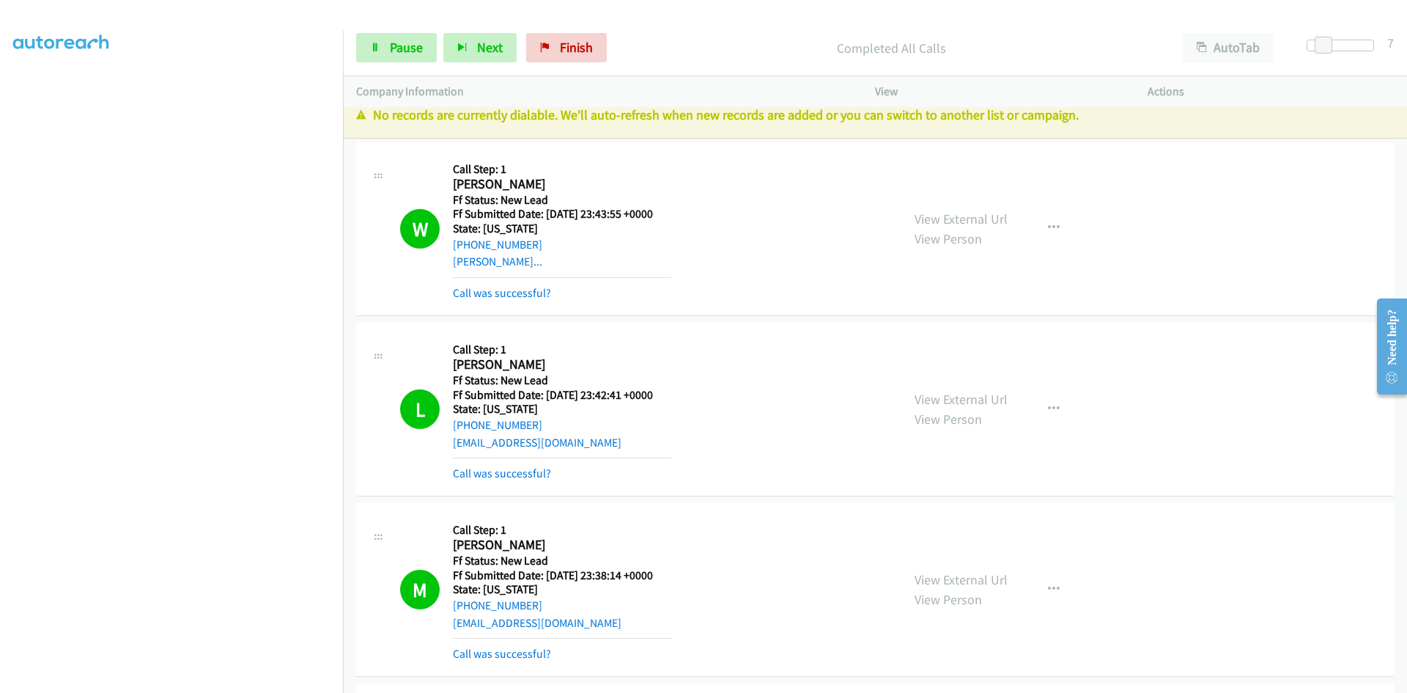
scroll to position [0, 0]
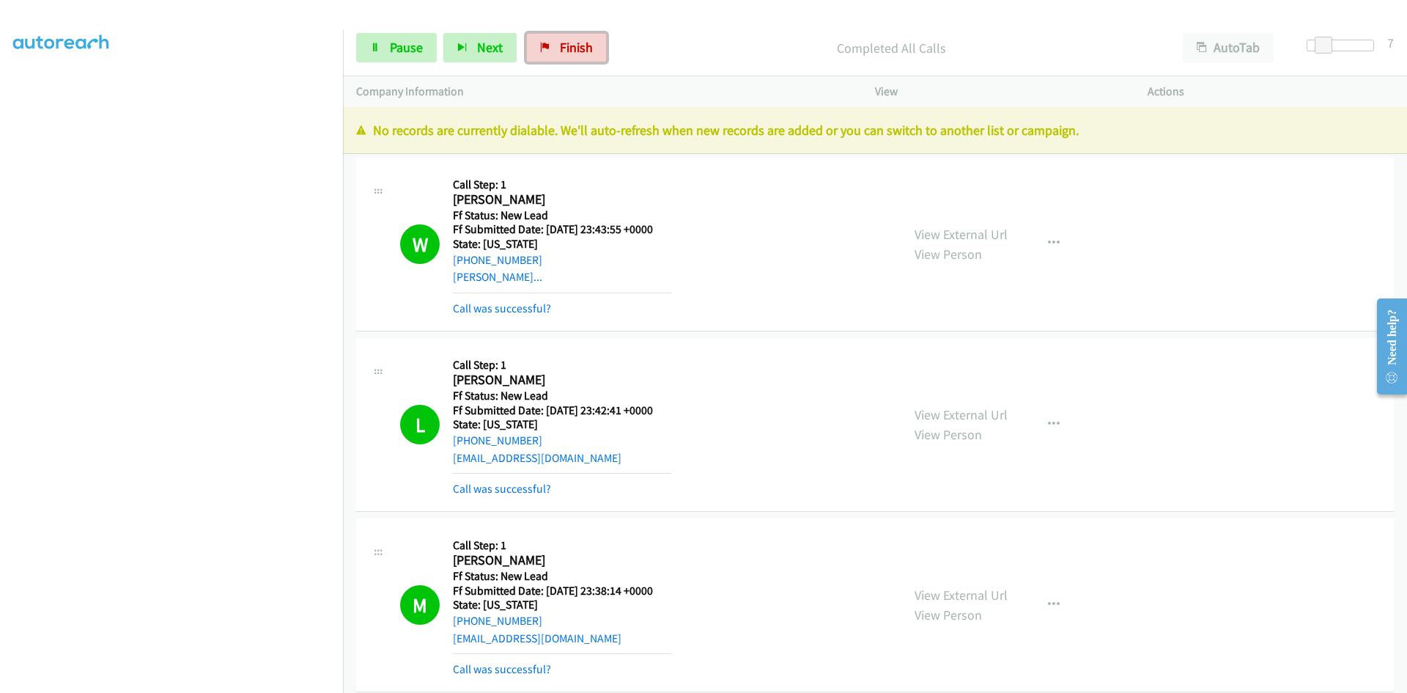
drag, startPoint x: 591, startPoint y: 49, endPoint x: 769, endPoint y: 77, distance: 180.2
click at [591, 49] on link "Finish" at bounding box center [566, 47] width 81 height 29
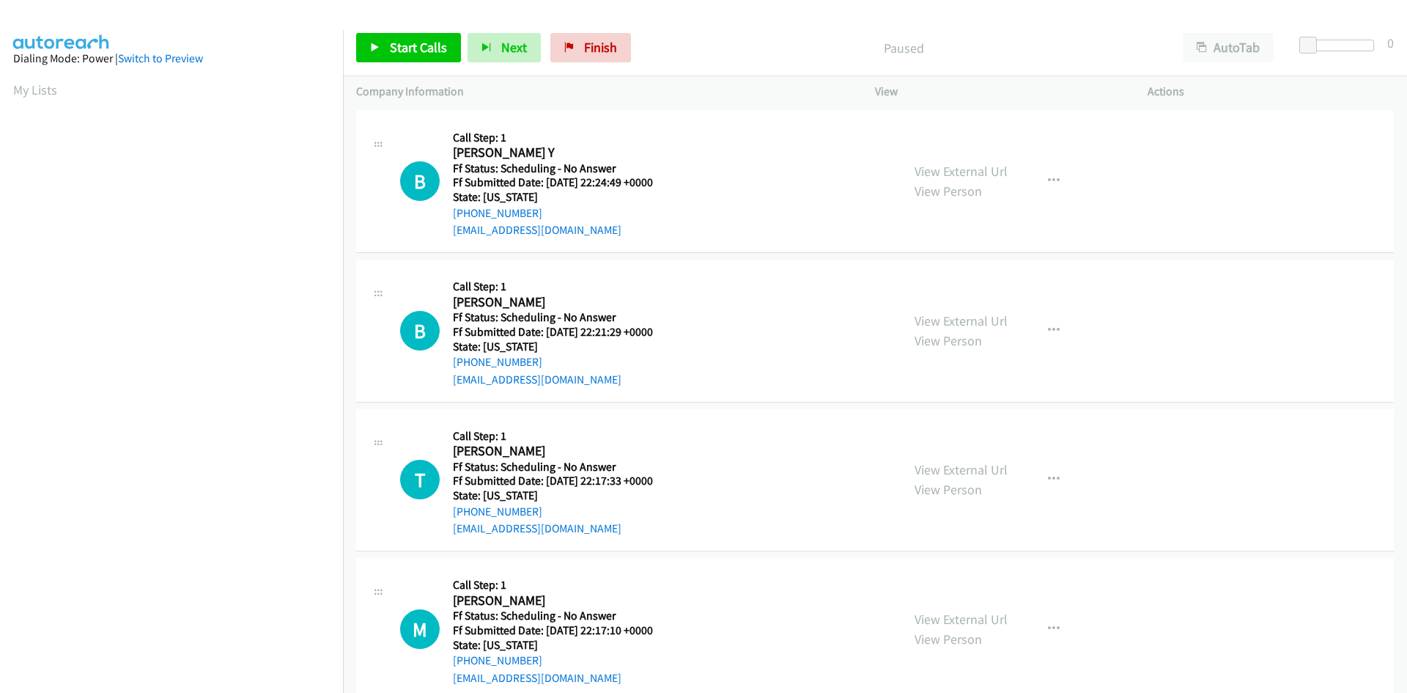
click at [366, 15] on div at bounding box center [697, 28] width 1394 height 56
click at [377, 39] on link "Start Calls" at bounding box center [408, 47] width 105 height 29
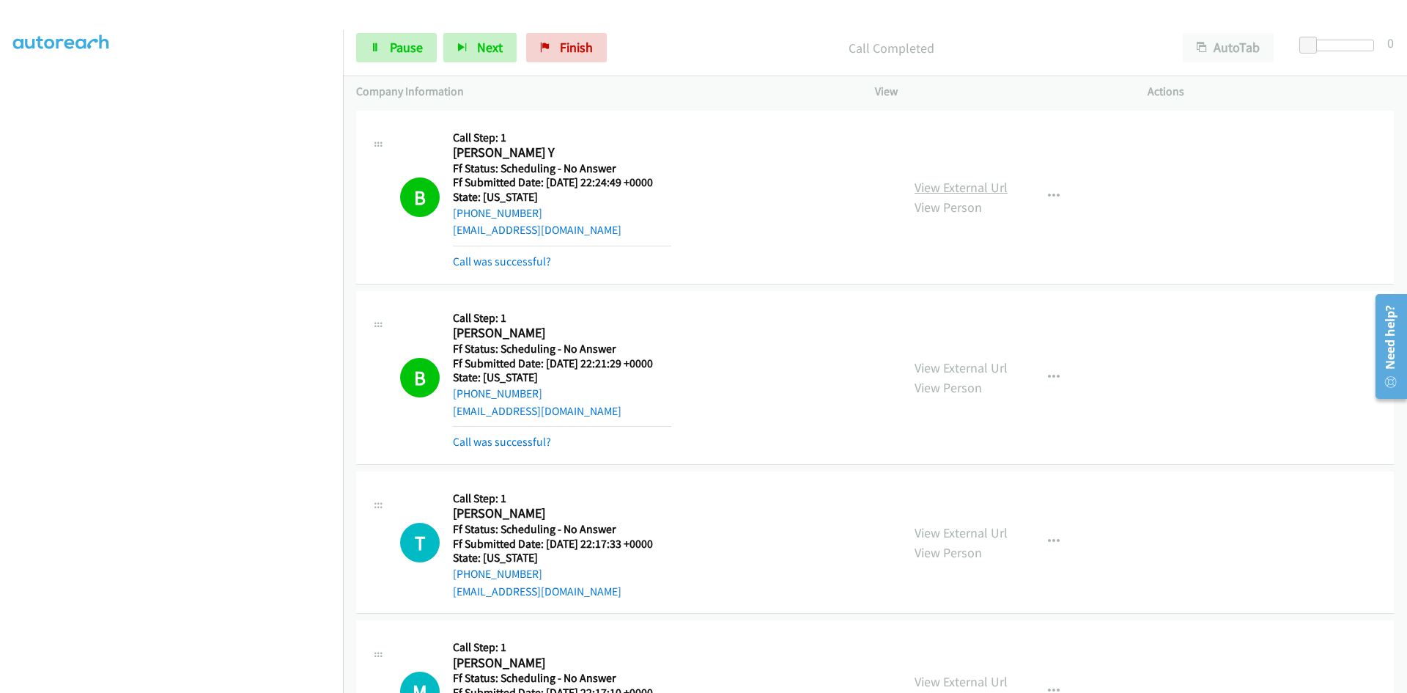
click at [964, 191] on link "View External Url" at bounding box center [961, 187] width 93 height 17
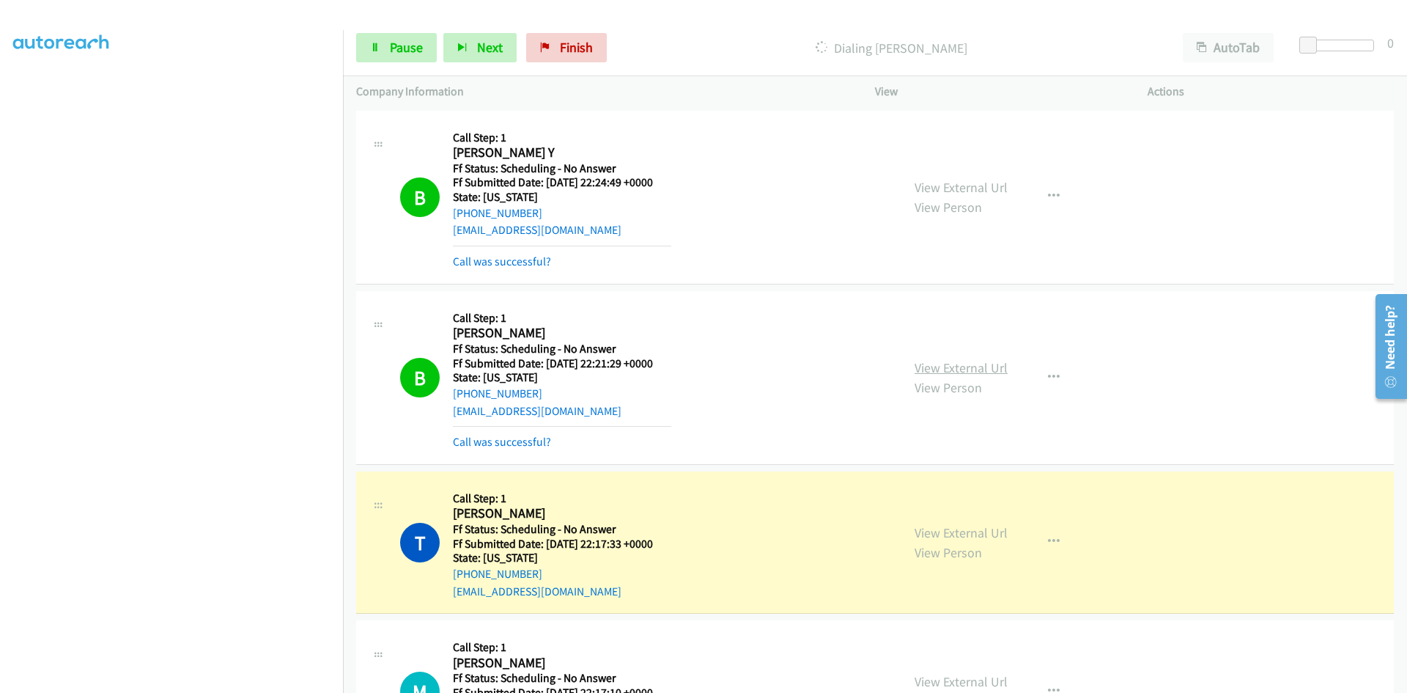
click at [925, 364] on link "View External Url" at bounding box center [961, 367] width 93 height 17
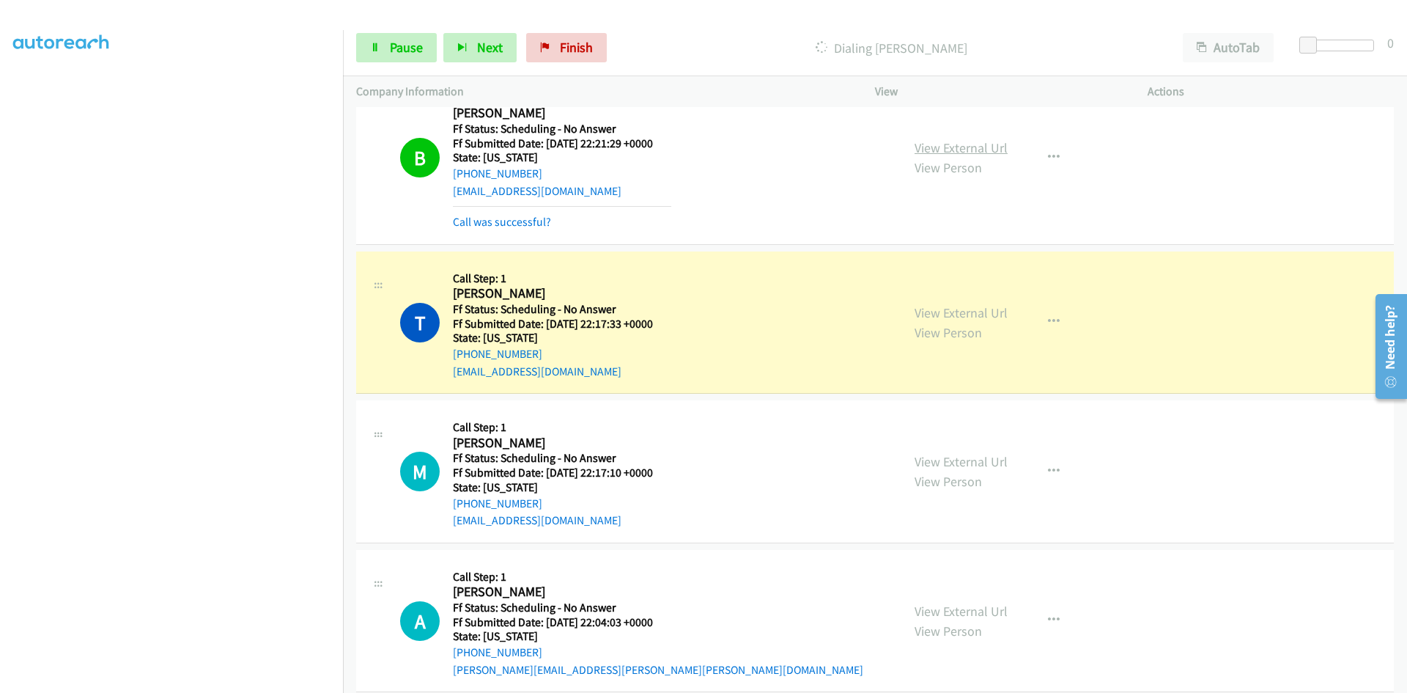
scroll to position [293, 0]
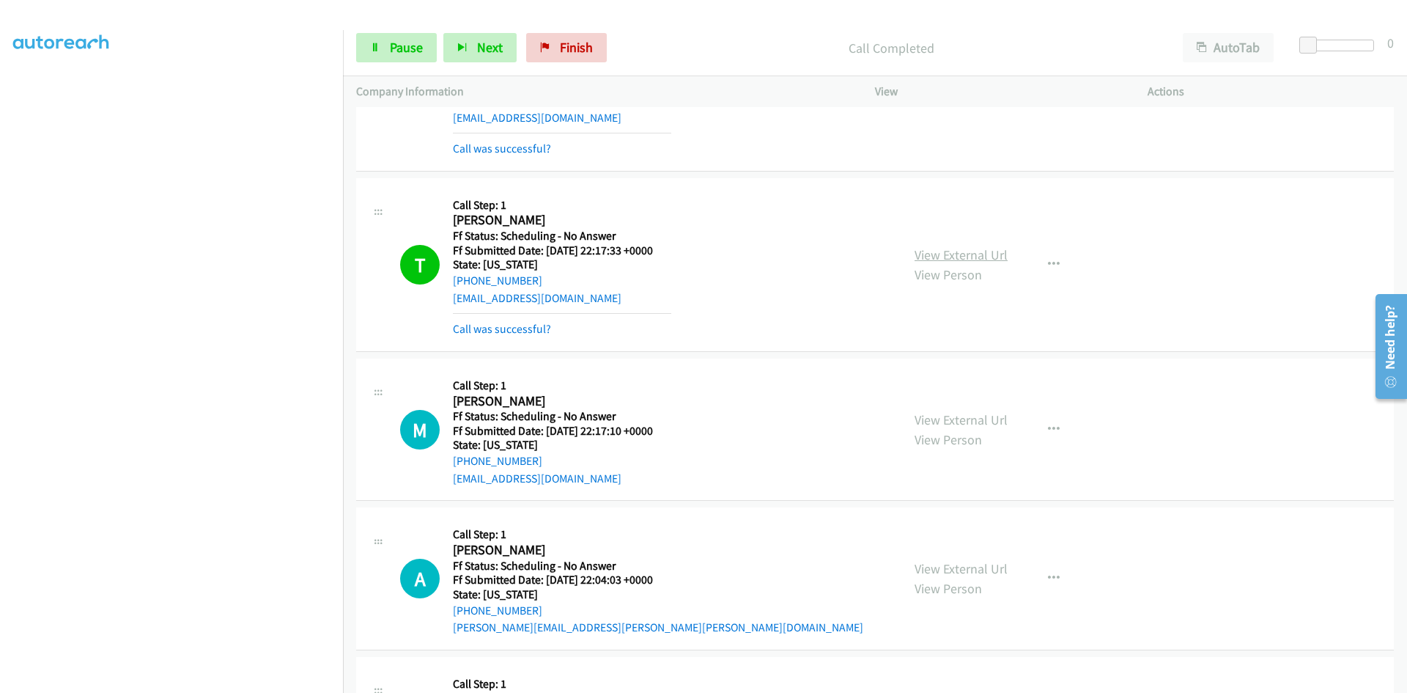
click at [945, 251] on link "View External Url" at bounding box center [961, 254] width 93 height 17
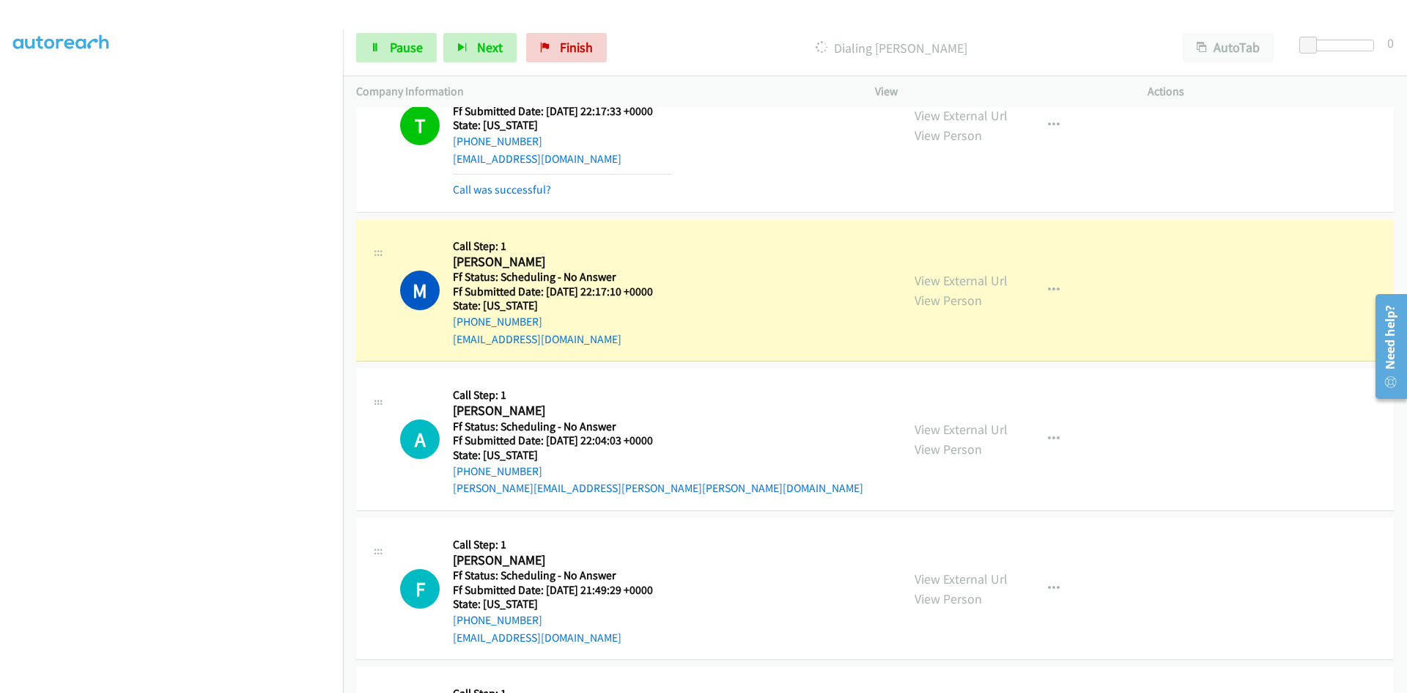
scroll to position [513, 0]
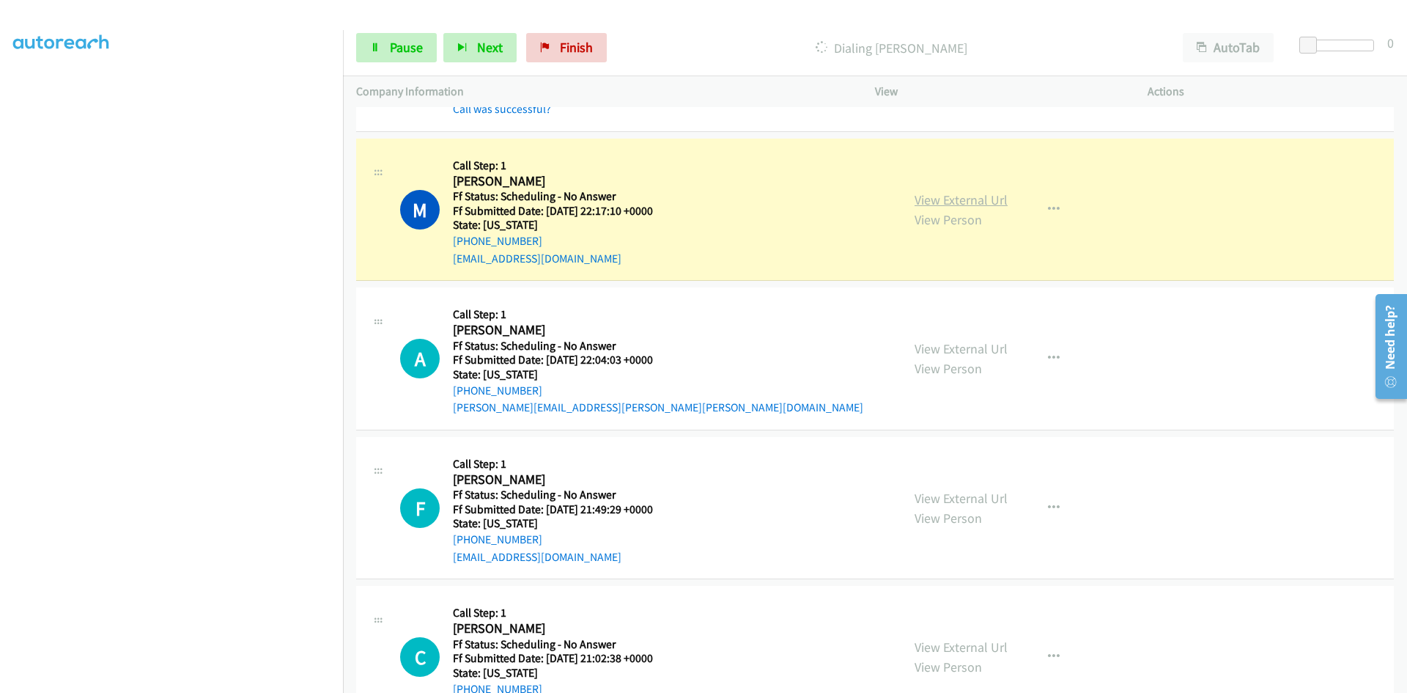
click at [937, 202] on link "View External Url" at bounding box center [961, 199] width 93 height 17
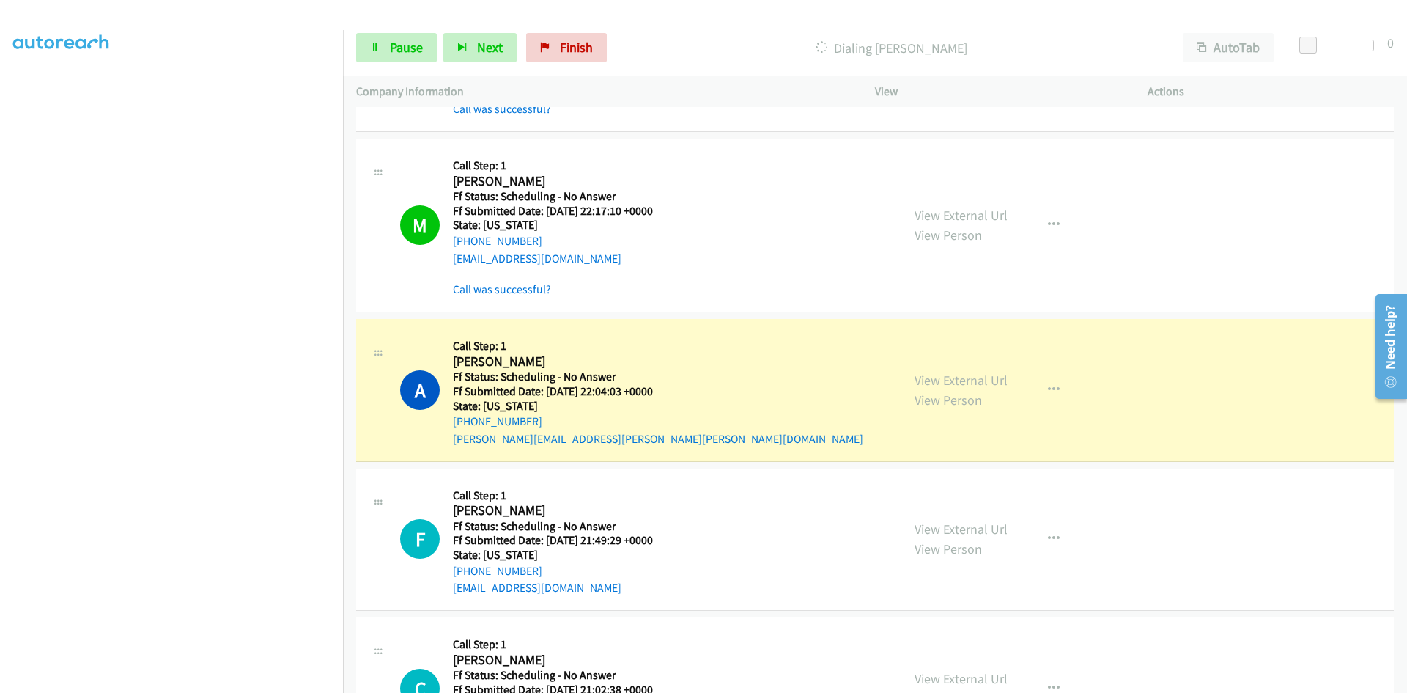
click at [994, 385] on link "View External Url" at bounding box center [961, 380] width 93 height 17
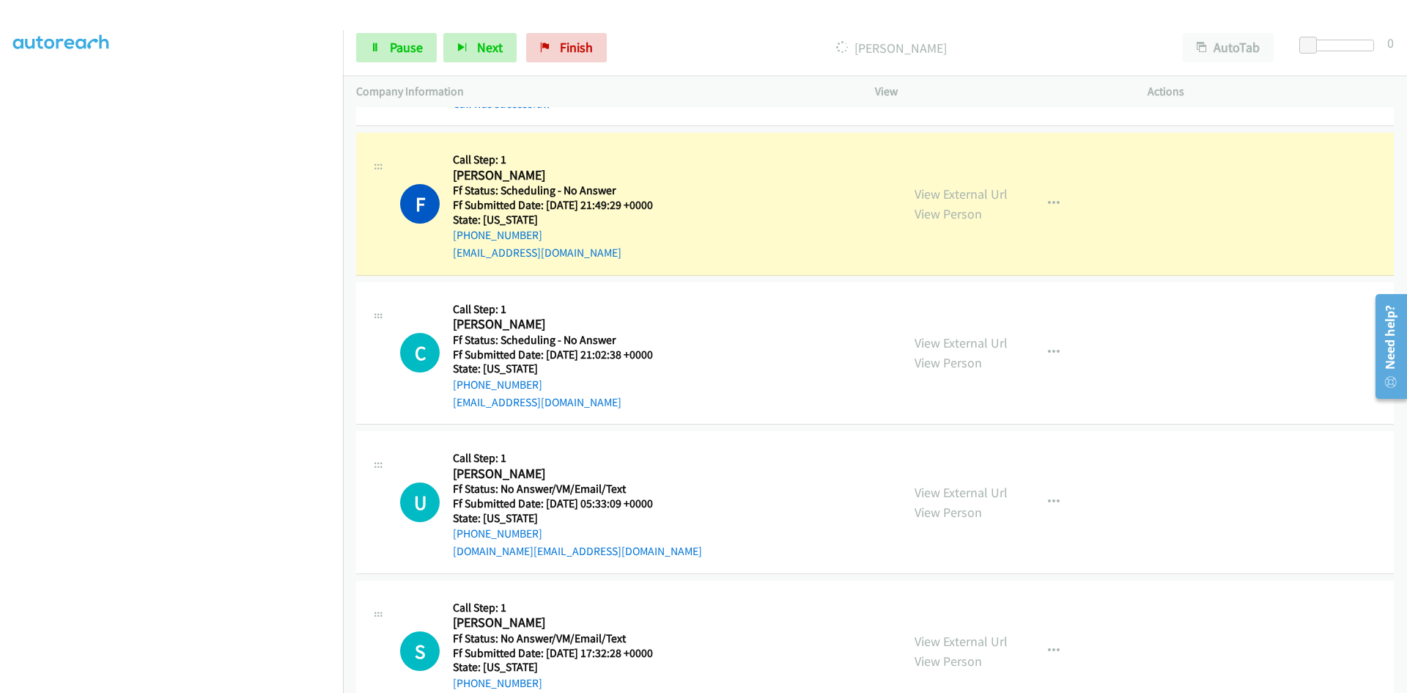
scroll to position [953, 0]
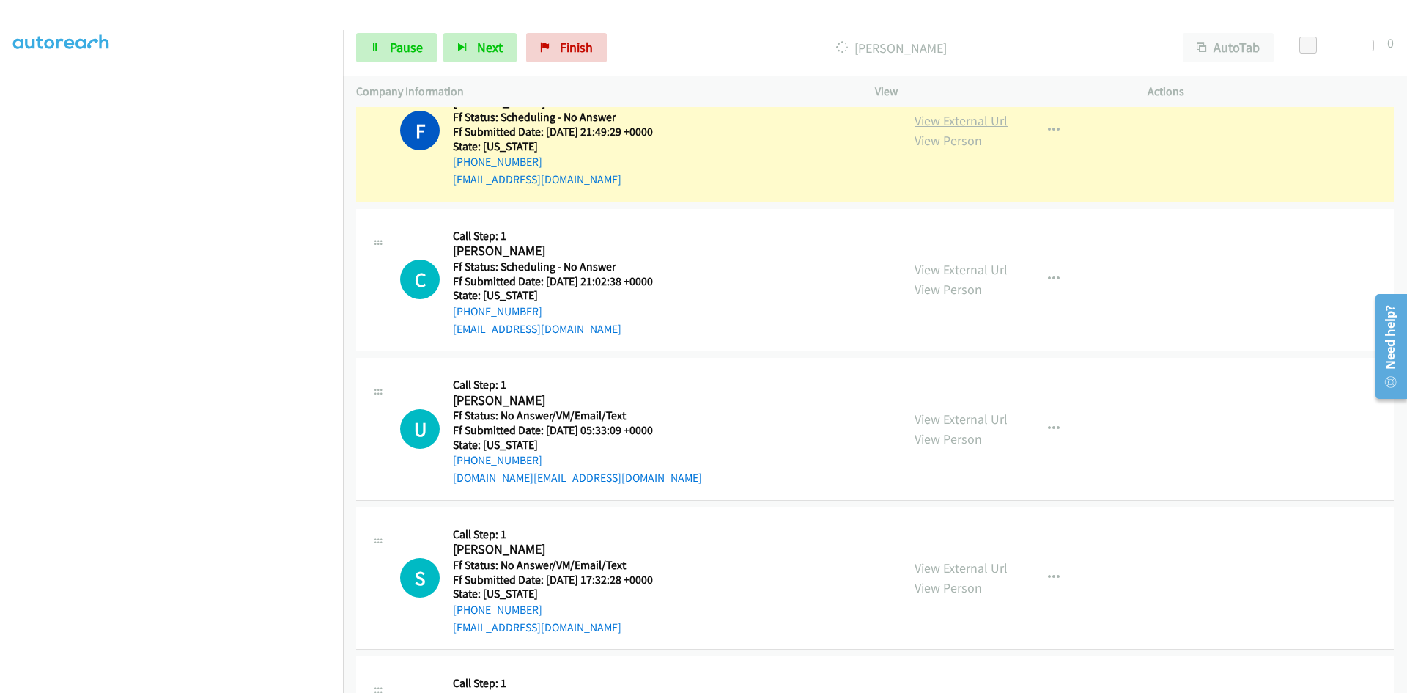
click at [969, 121] on link "View External Url" at bounding box center [961, 120] width 93 height 17
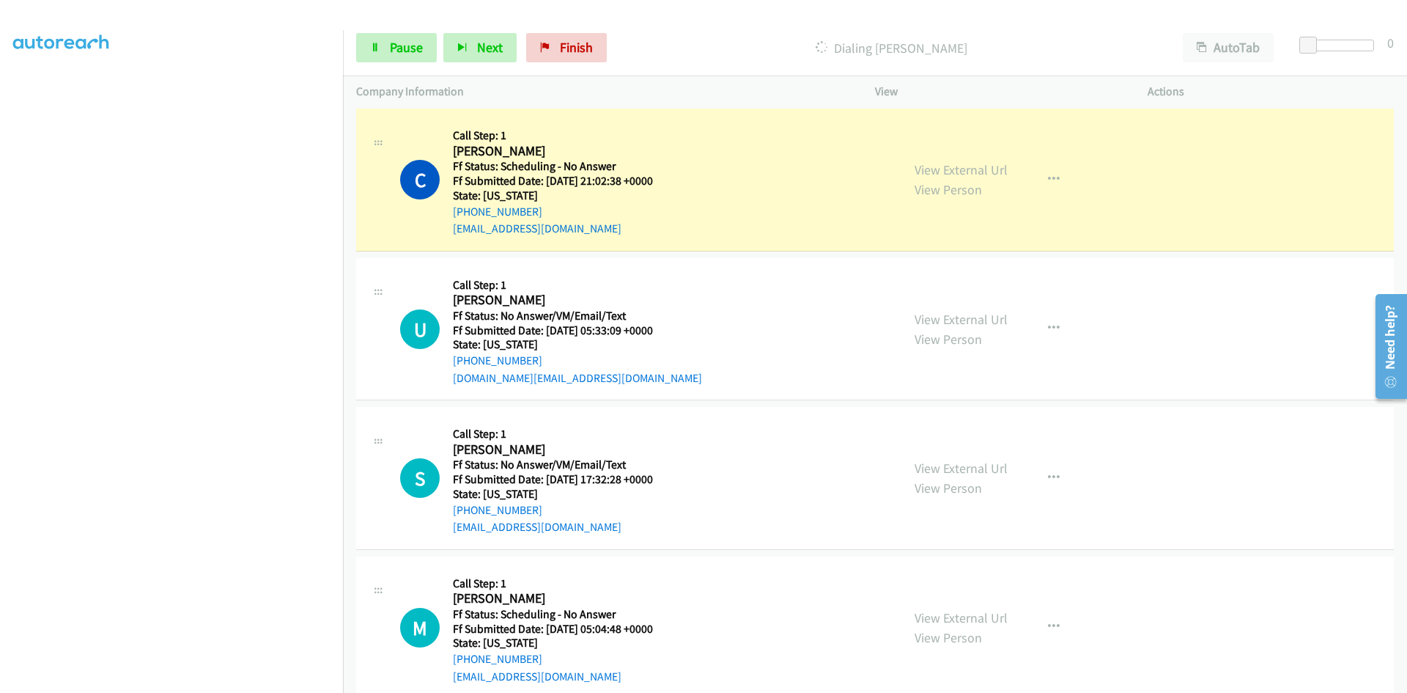
scroll to position [1099, 0]
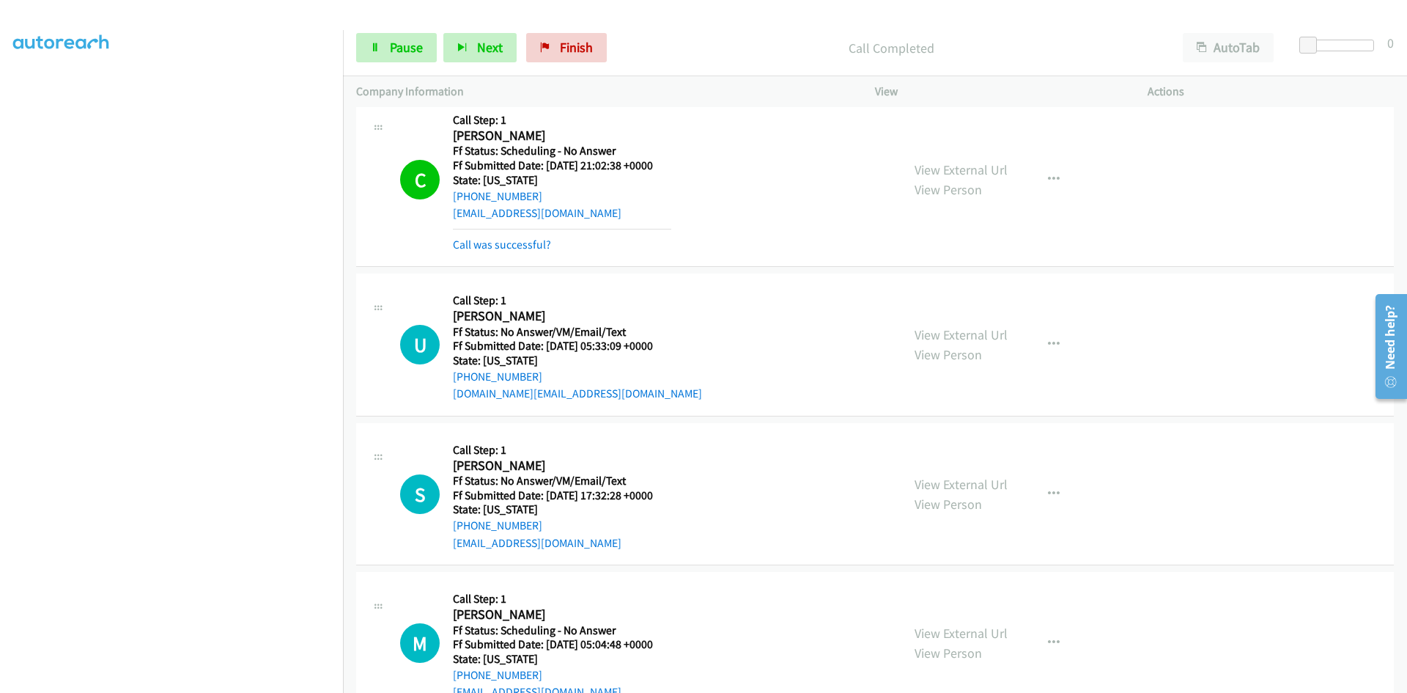
click at [948, 156] on div "View External Url View Person View External Url Email Schedule/Manage Callback …" at bounding box center [1044, 179] width 286 height 147
click at [949, 174] on link "View External Url" at bounding box center [961, 169] width 93 height 17
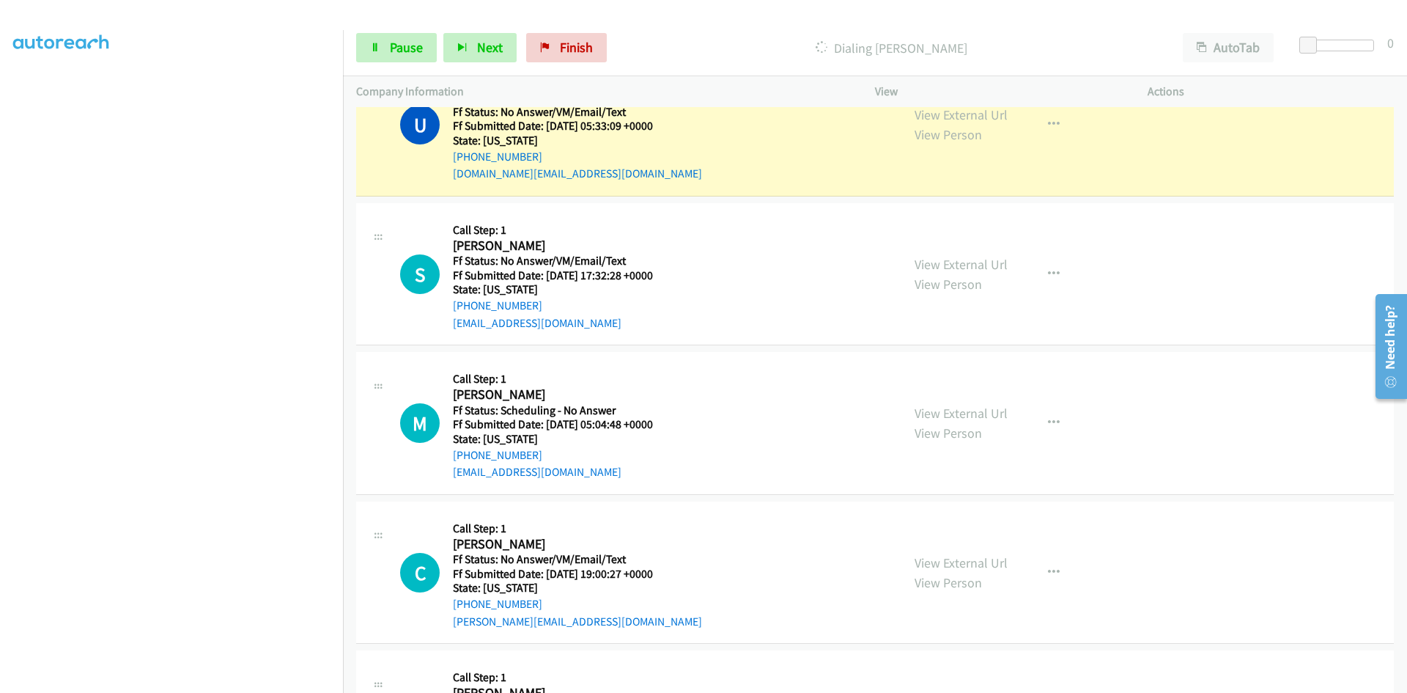
scroll to position [1334, 0]
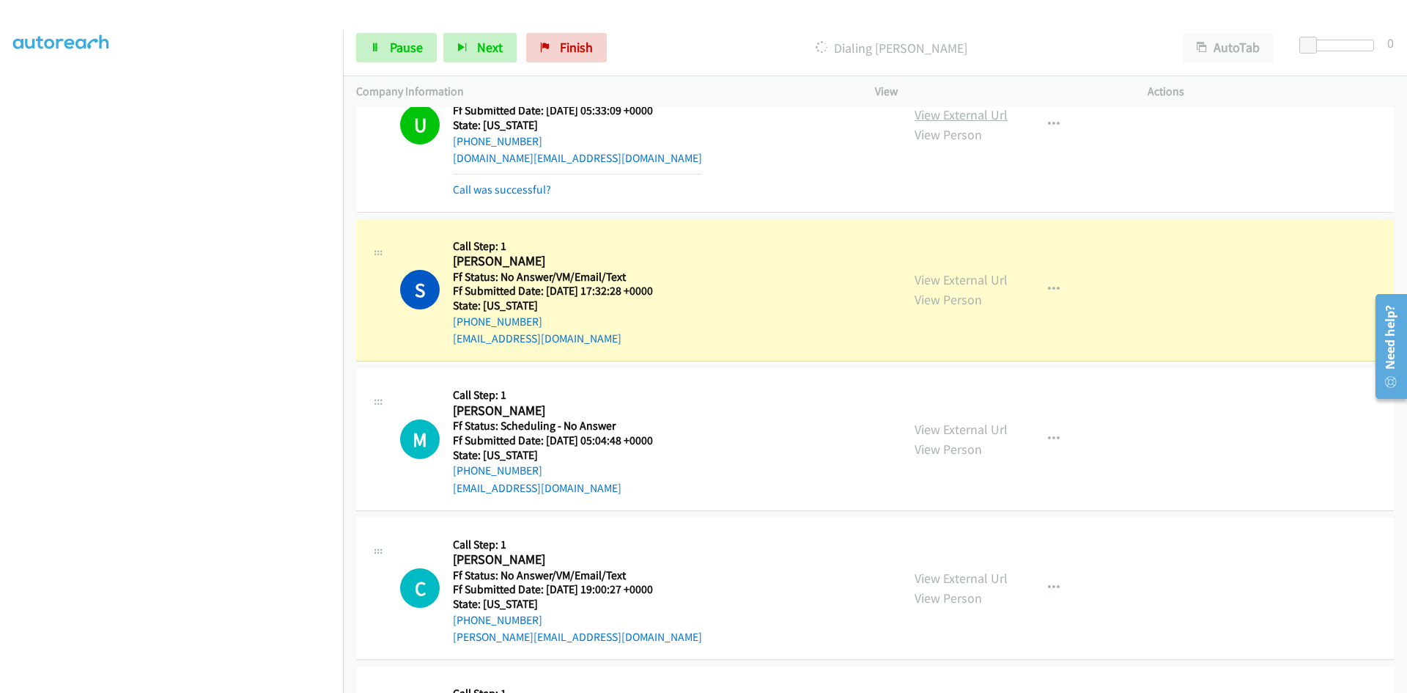
click at [943, 115] on link "View External Url" at bounding box center [961, 114] width 93 height 17
click at [923, 276] on link "View External Url" at bounding box center [961, 279] width 93 height 17
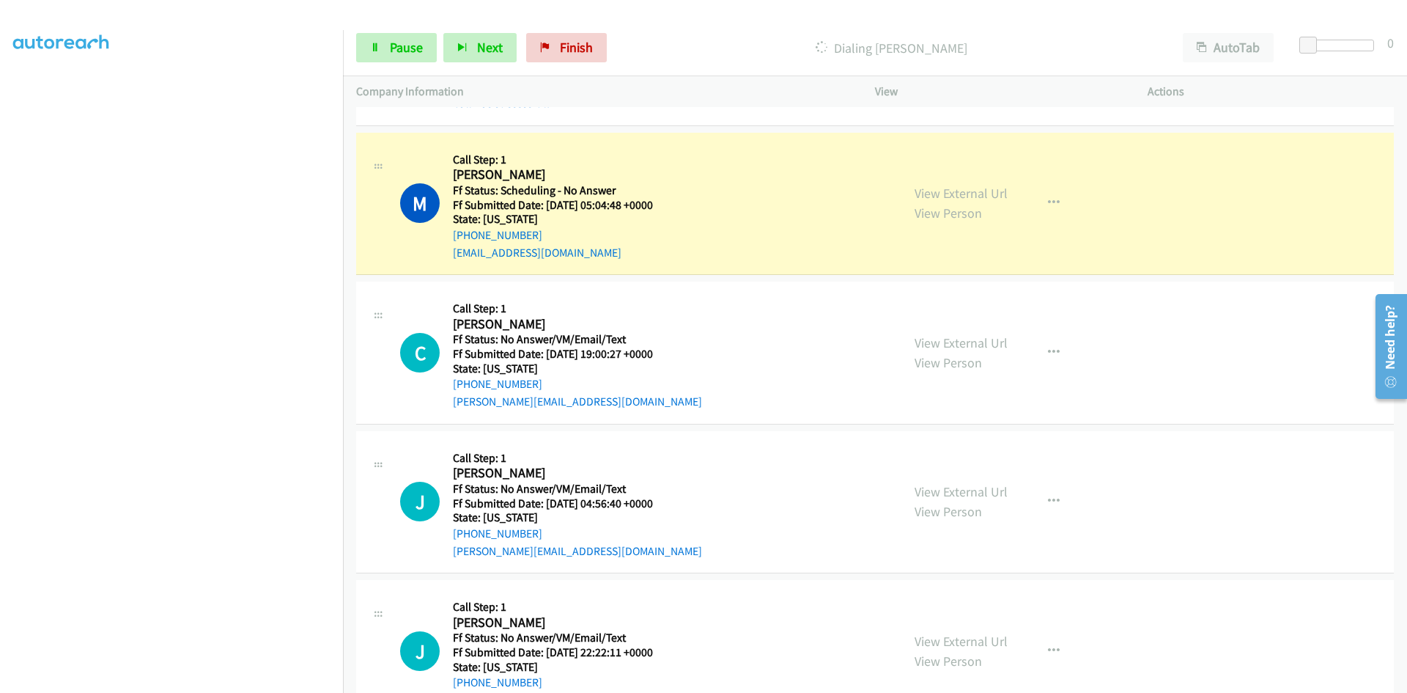
scroll to position [1628, 0]
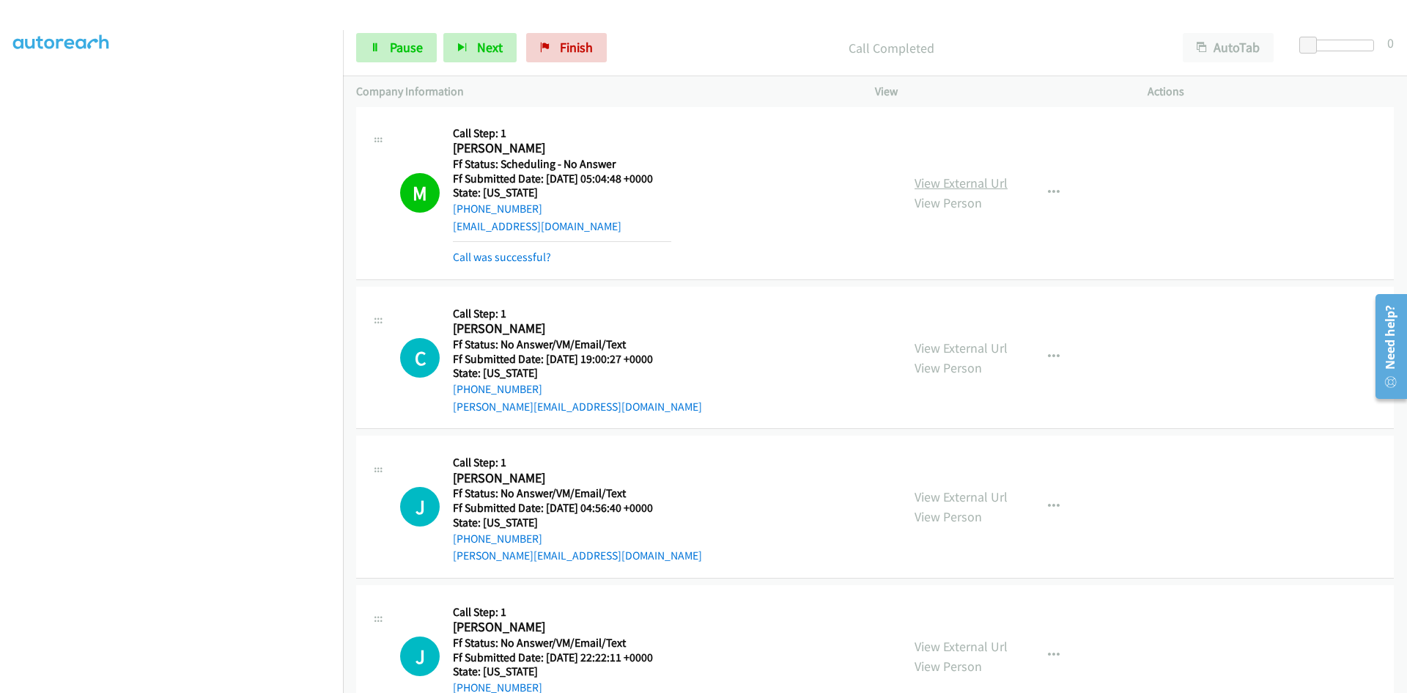
click at [975, 183] on link "View External Url" at bounding box center [961, 182] width 93 height 17
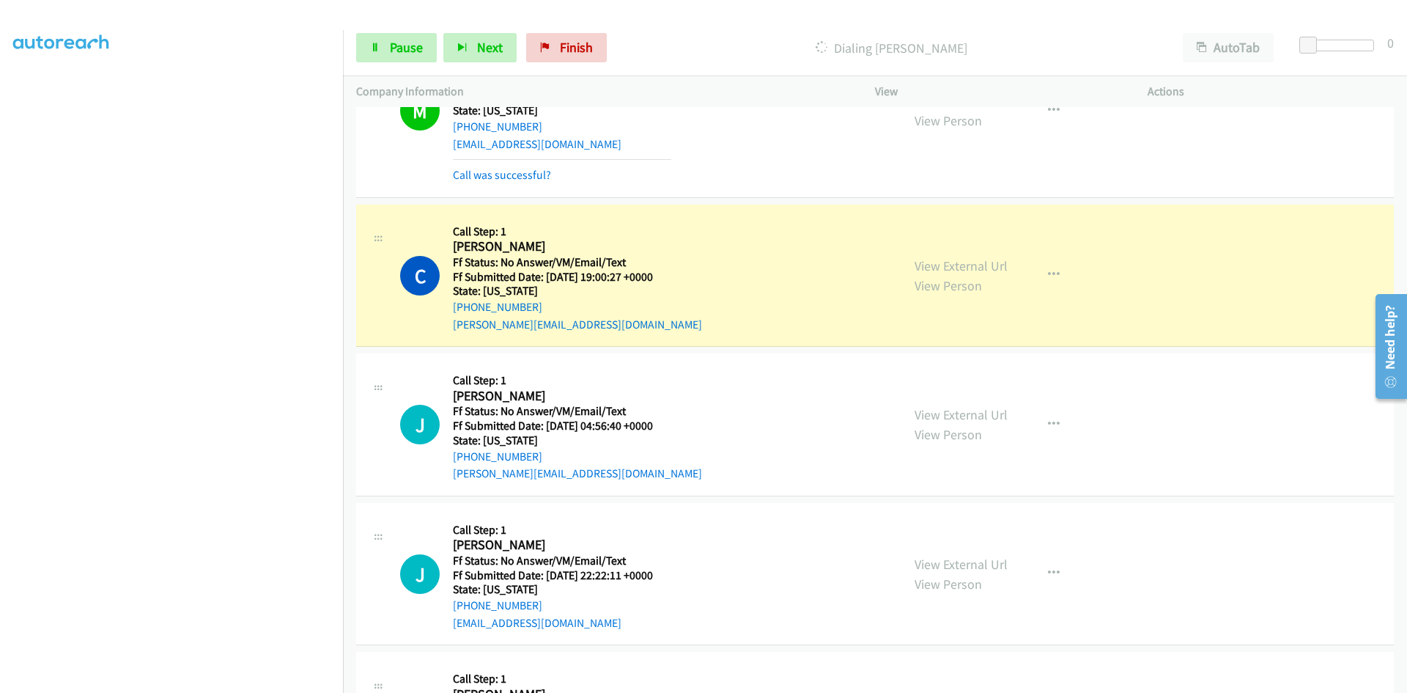
scroll to position [1774, 0]
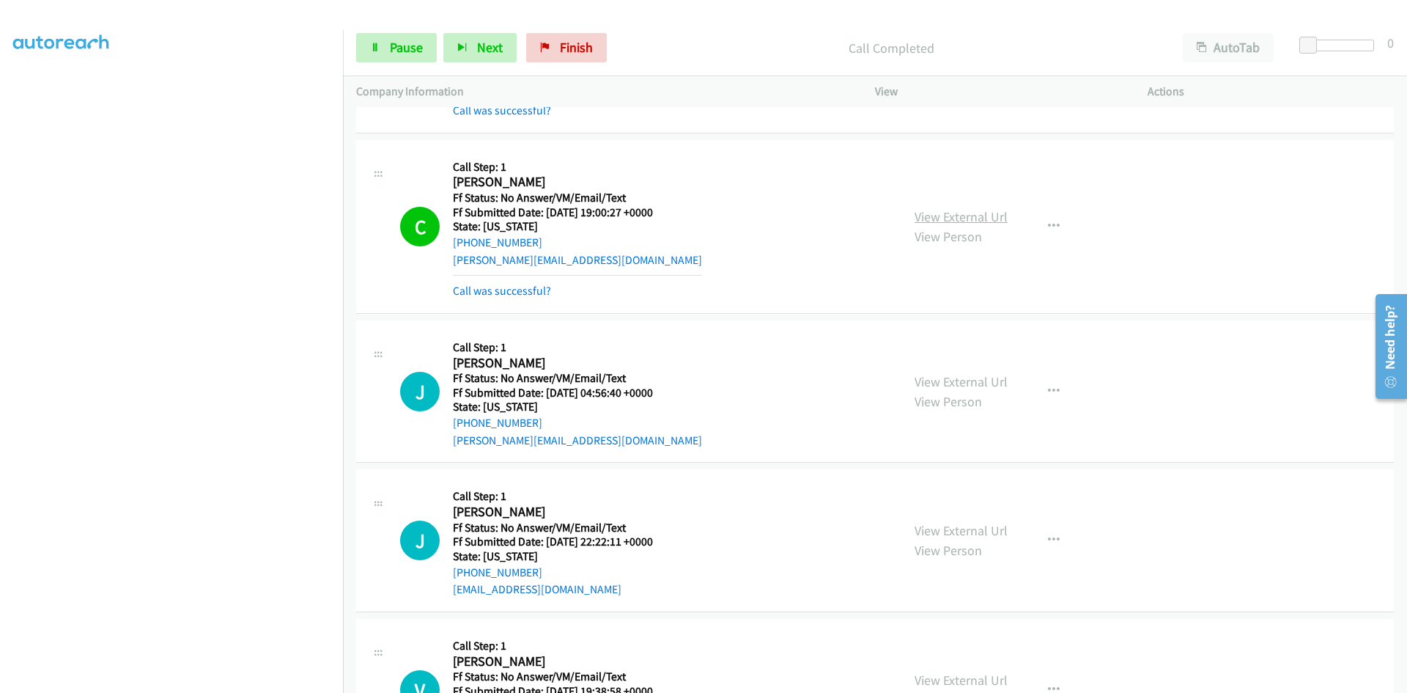
click at [975, 193] on div "View External Url View Person View External Url Email Schedule/Manage Callback …" at bounding box center [1044, 226] width 286 height 147
click at [974, 221] on link "View External Url" at bounding box center [961, 216] width 93 height 17
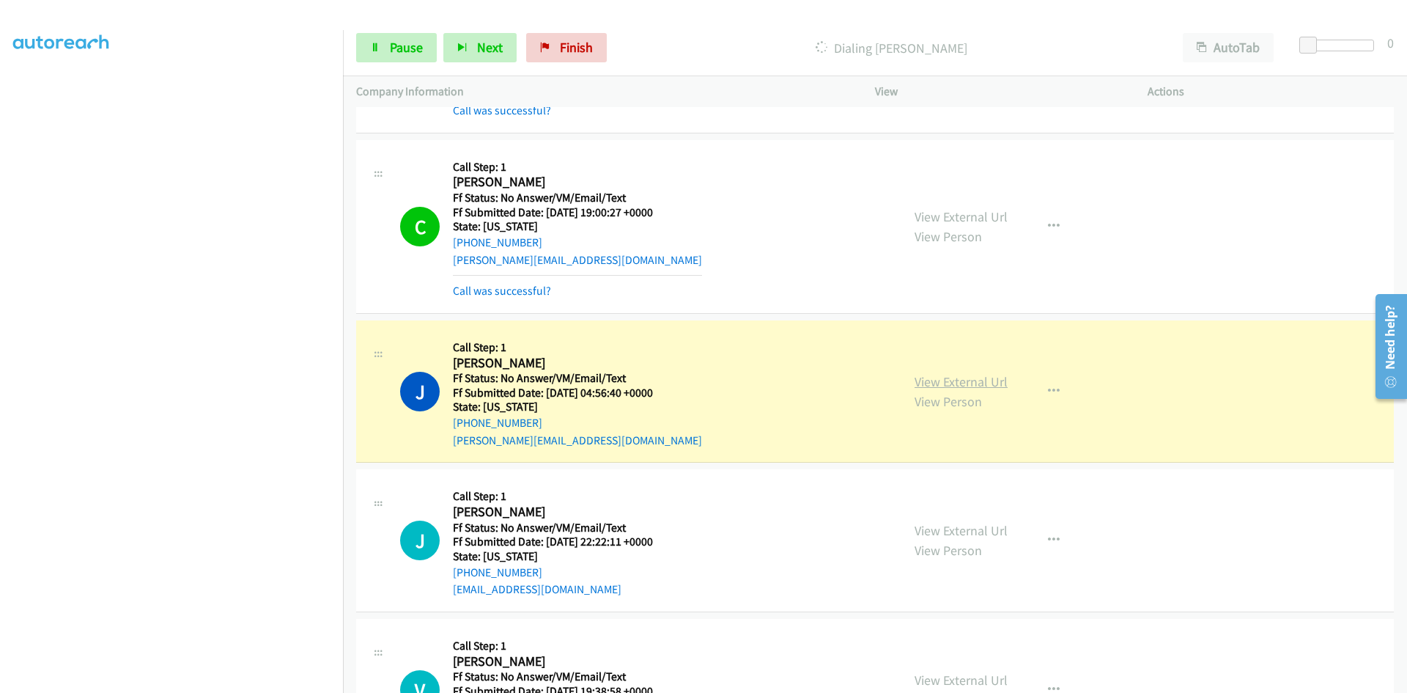
click at [945, 374] on link "View External Url" at bounding box center [961, 381] width 93 height 17
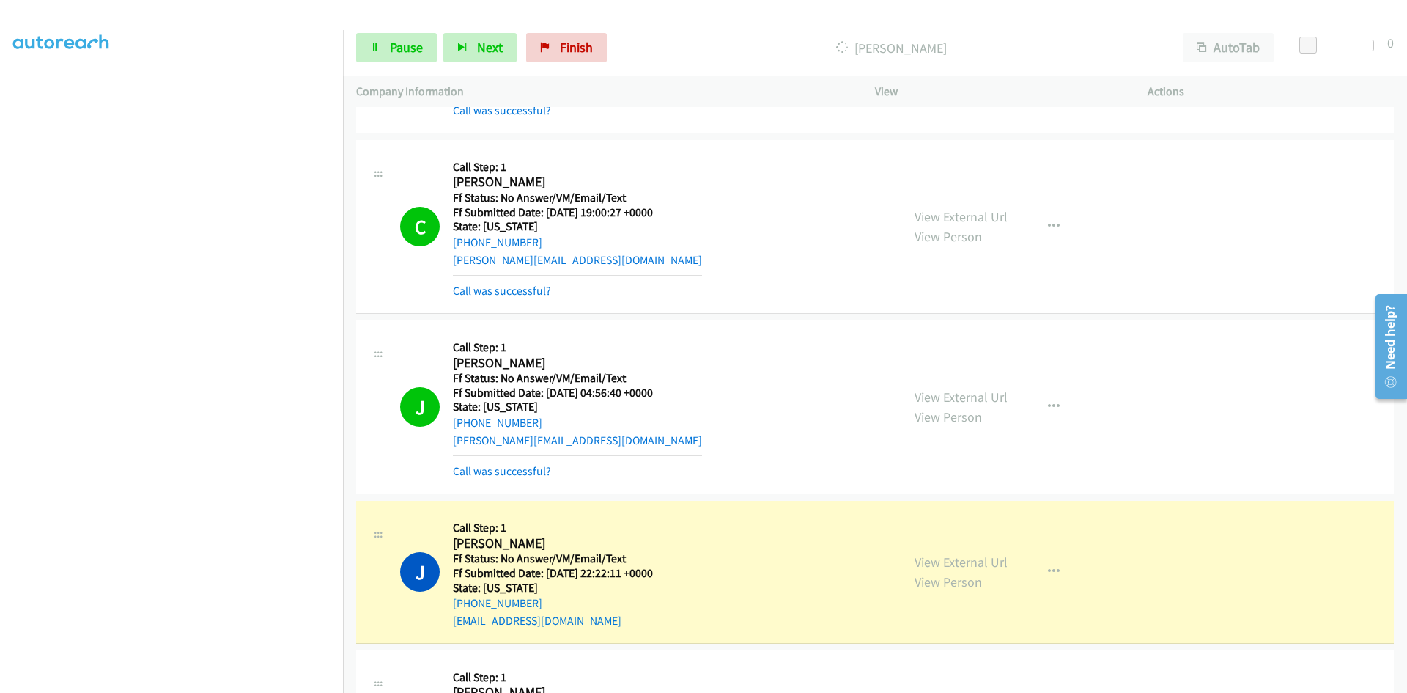
click at [1000, 399] on link "View External Url" at bounding box center [961, 396] width 93 height 17
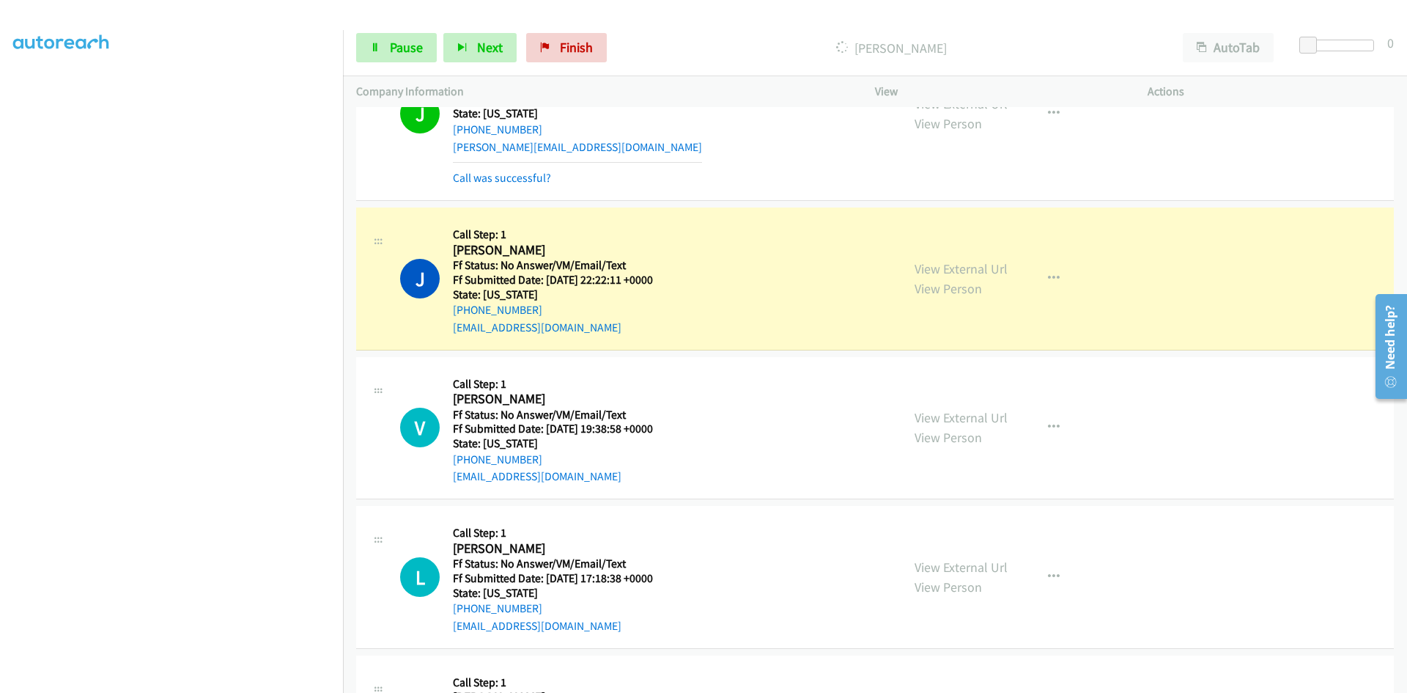
scroll to position [2141, 0]
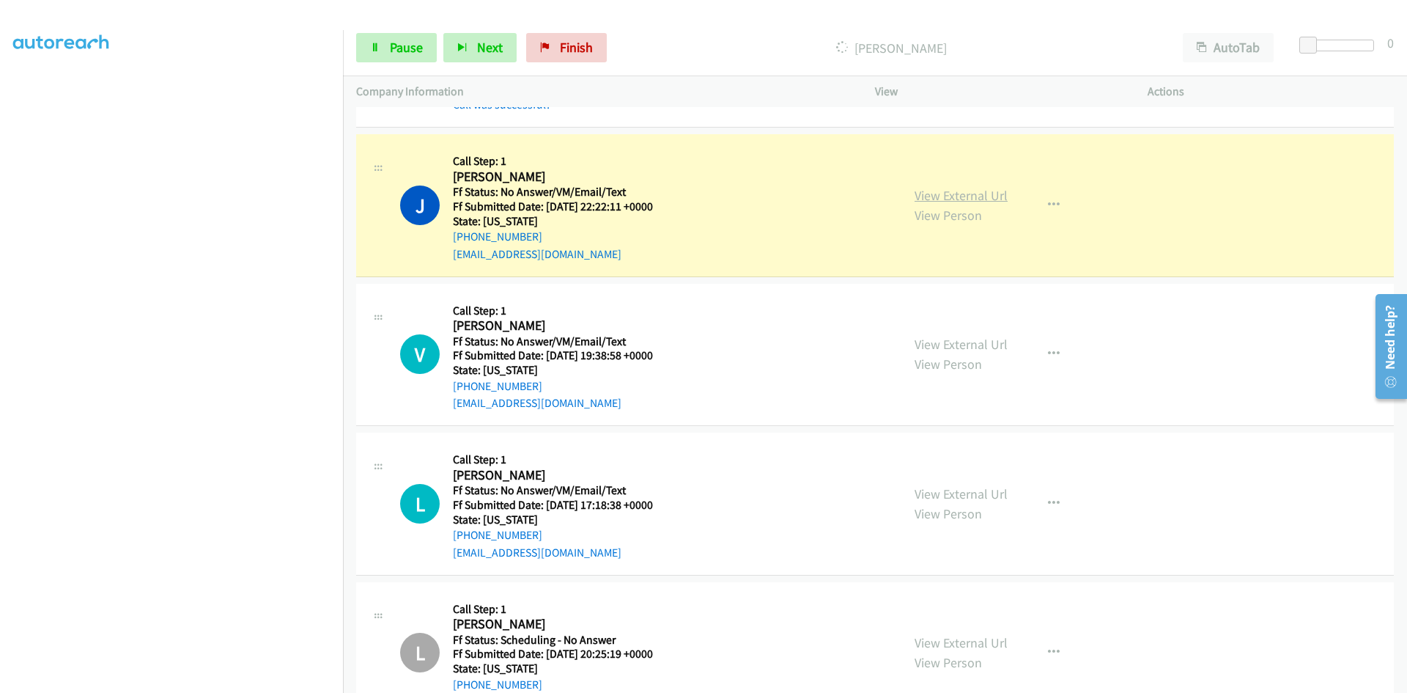
click at [945, 194] on link "View External Url" at bounding box center [961, 195] width 93 height 17
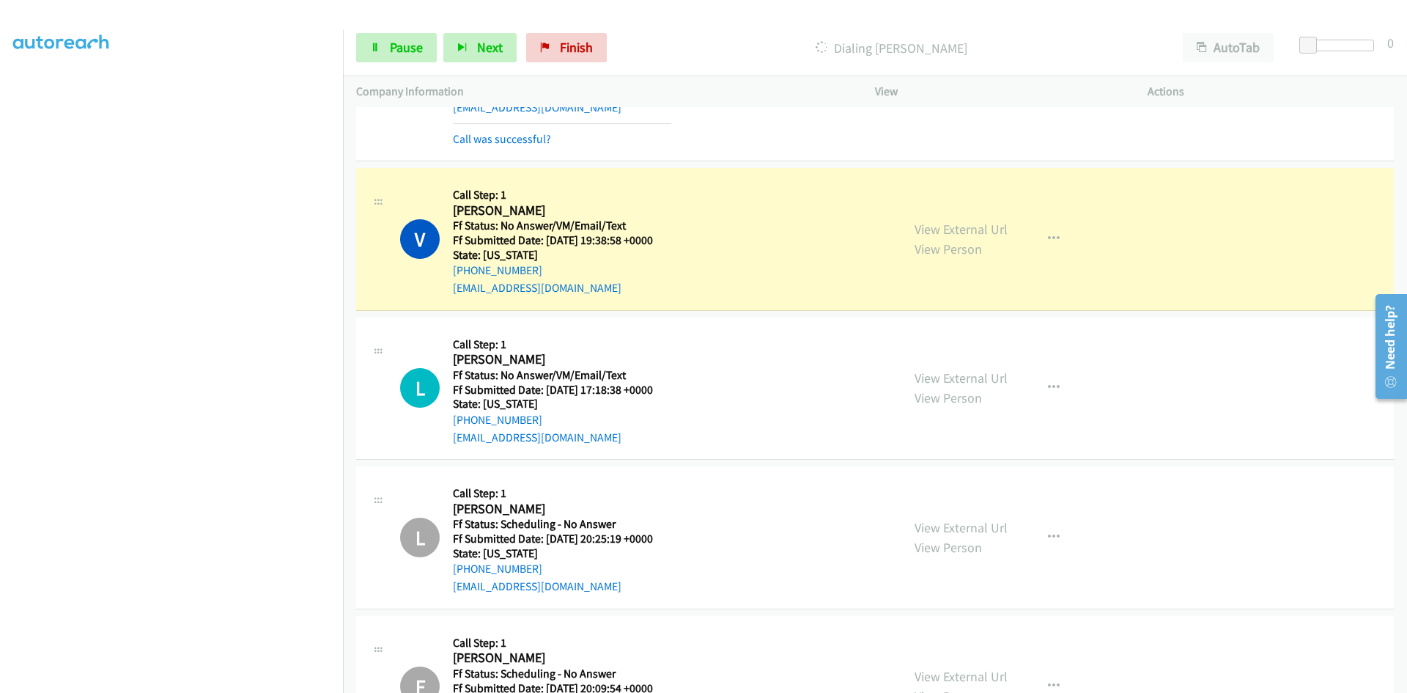
scroll to position [2360, 0]
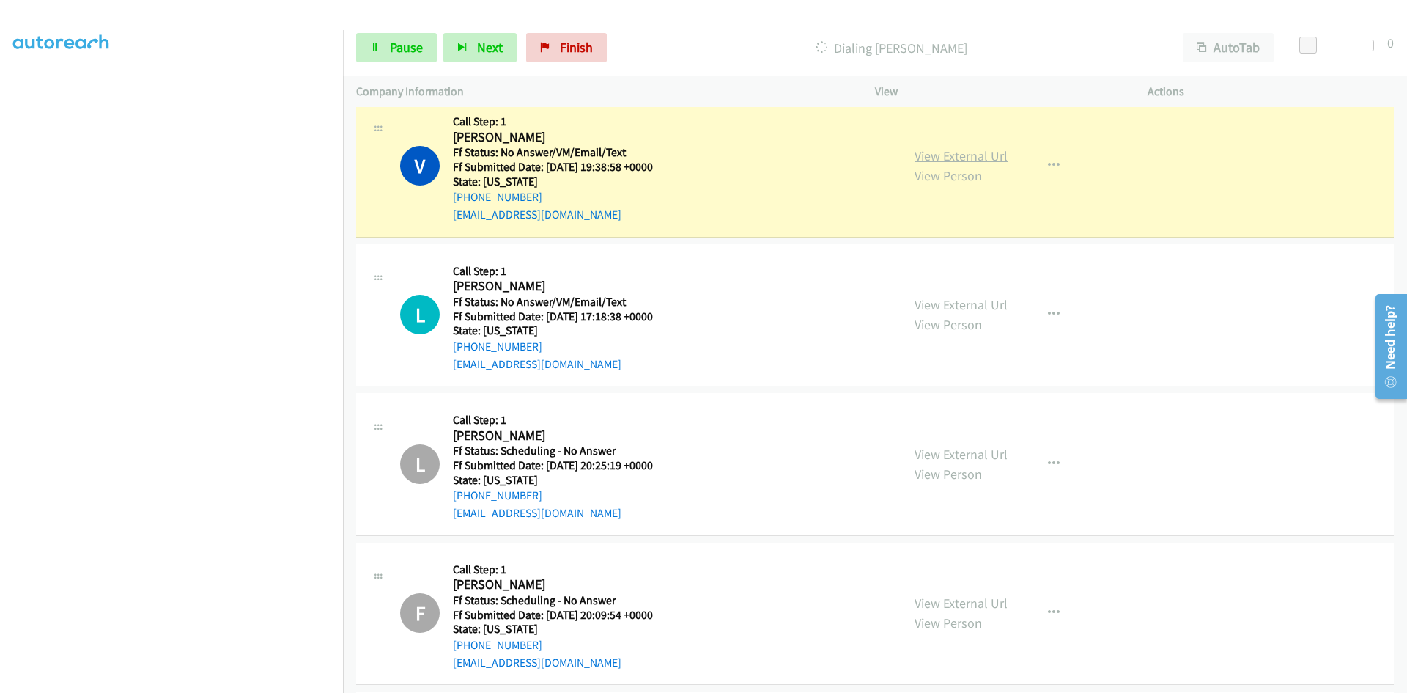
click at [930, 155] on link "View External Url" at bounding box center [961, 155] width 93 height 17
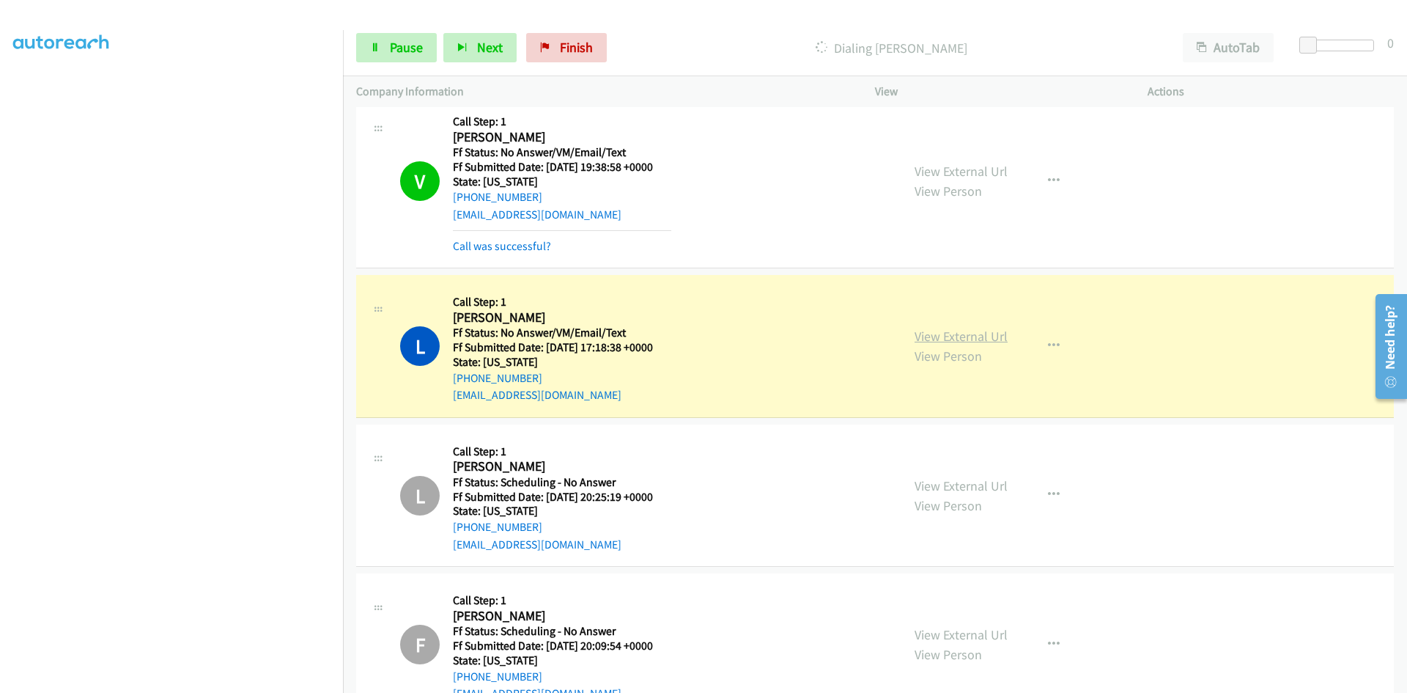
click at [929, 338] on link "View External Url" at bounding box center [961, 336] width 93 height 17
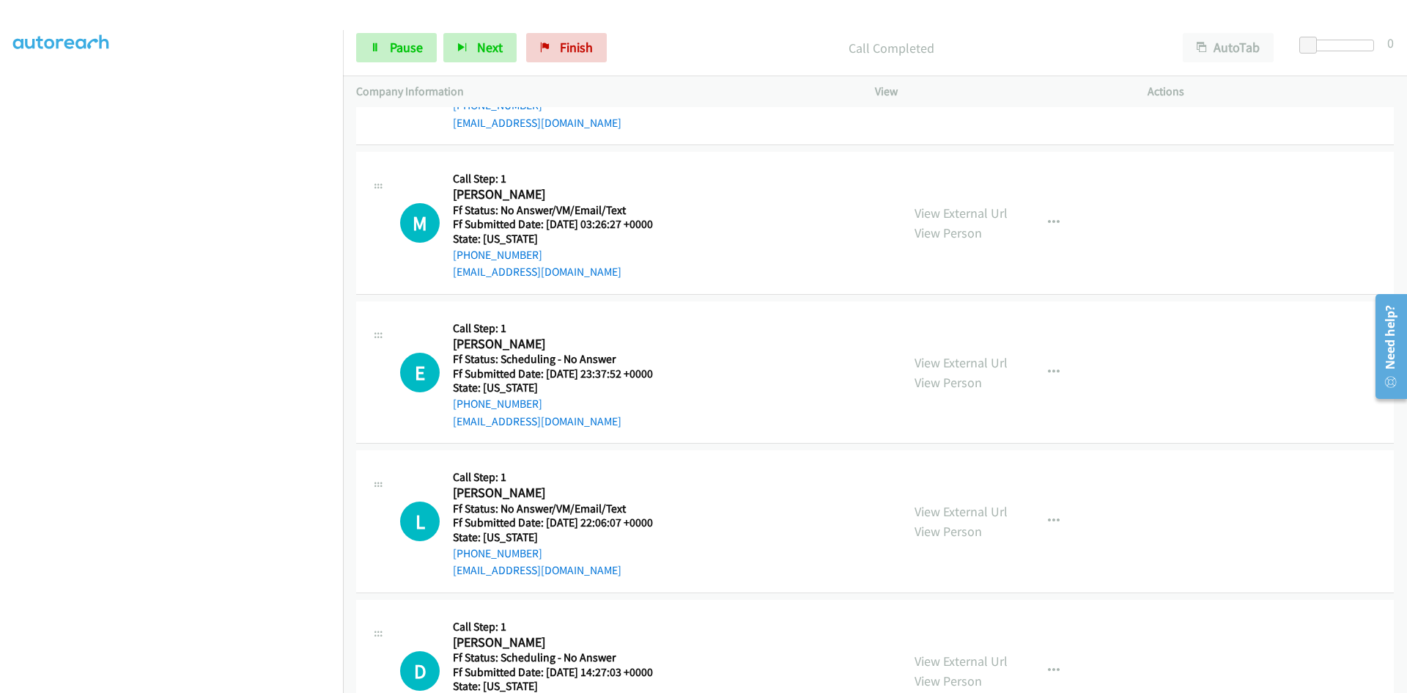
scroll to position [3313, 0]
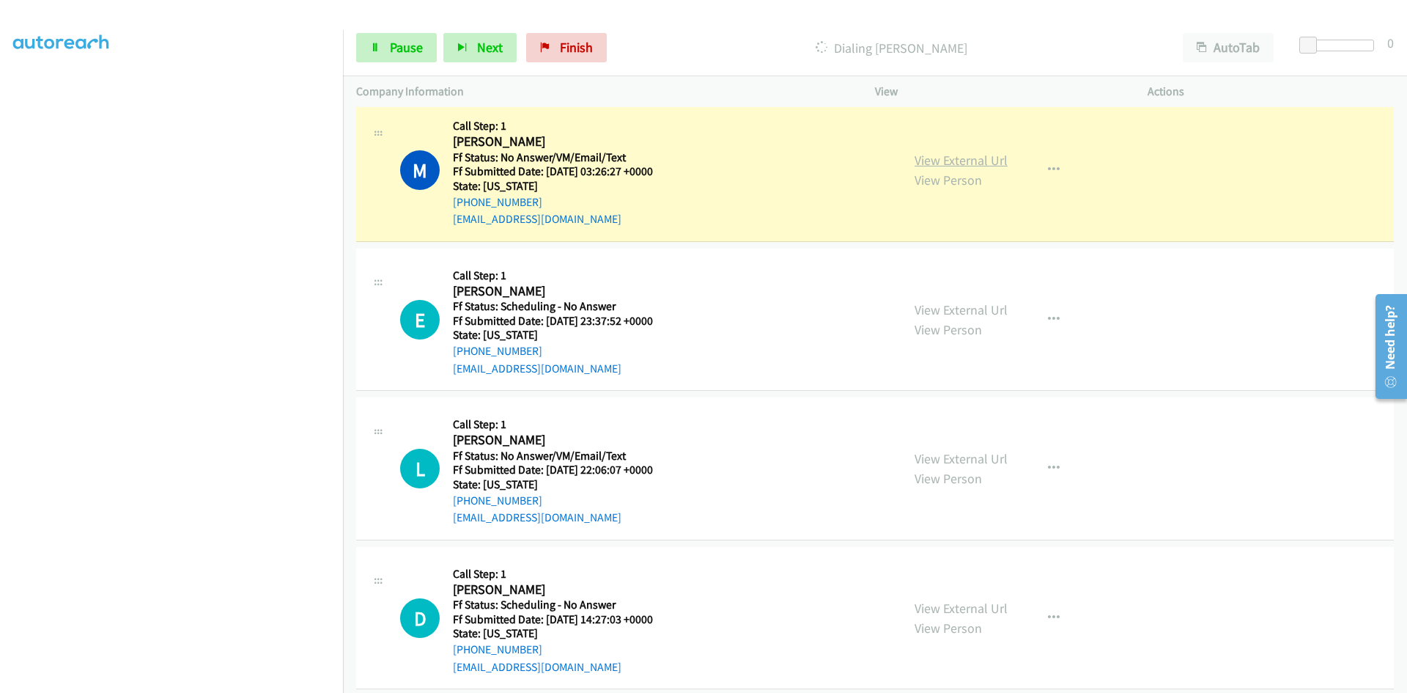
click at [961, 161] on link "View External Url" at bounding box center [961, 160] width 93 height 17
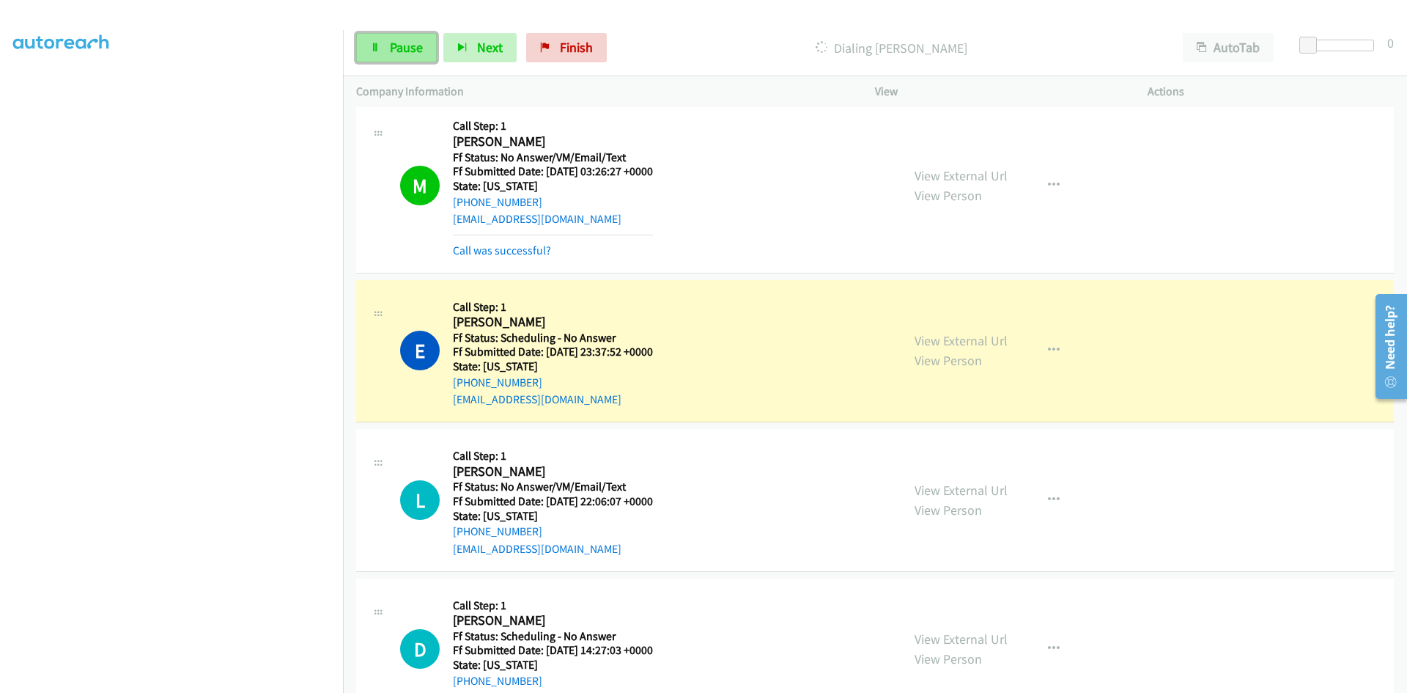
click at [387, 45] on link "Pause" at bounding box center [396, 47] width 81 height 29
click at [968, 332] on link "View External Url" at bounding box center [961, 340] width 93 height 17
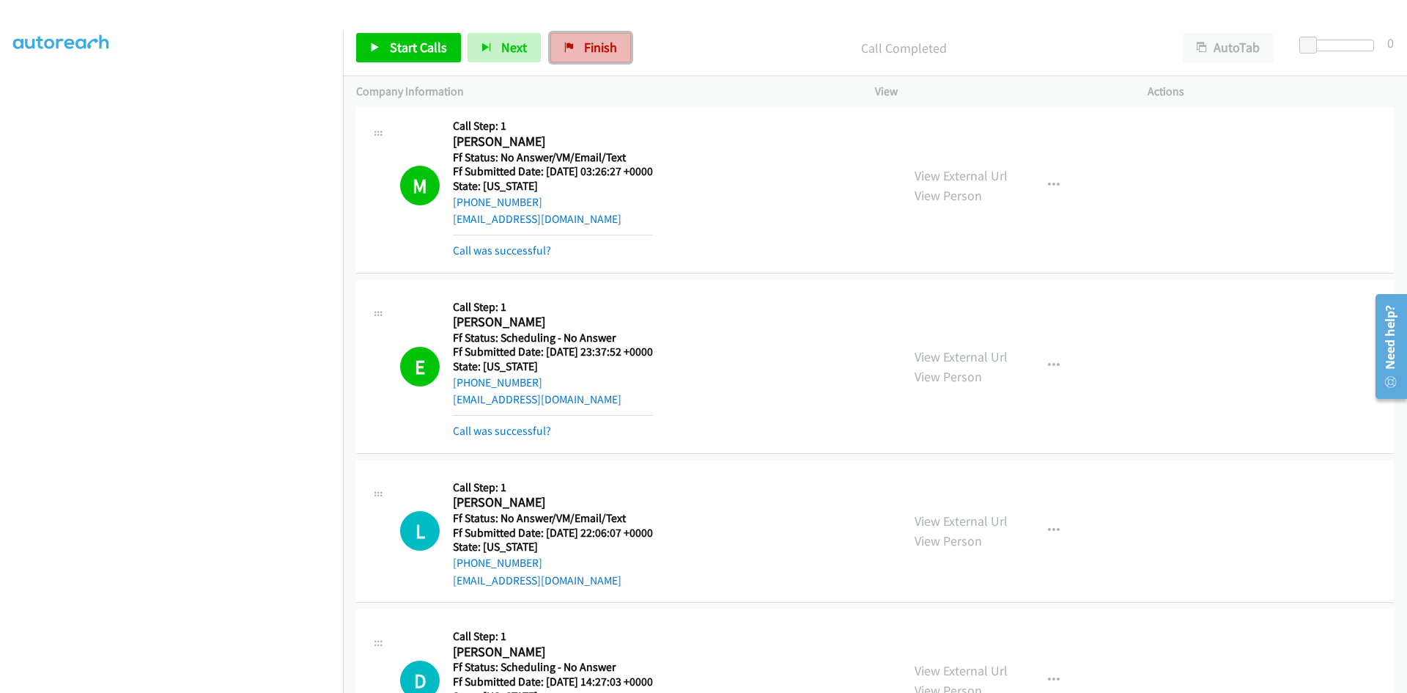
click at [610, 48] on span "Finish" at bounding box center [600, 47] width 33 height 17
